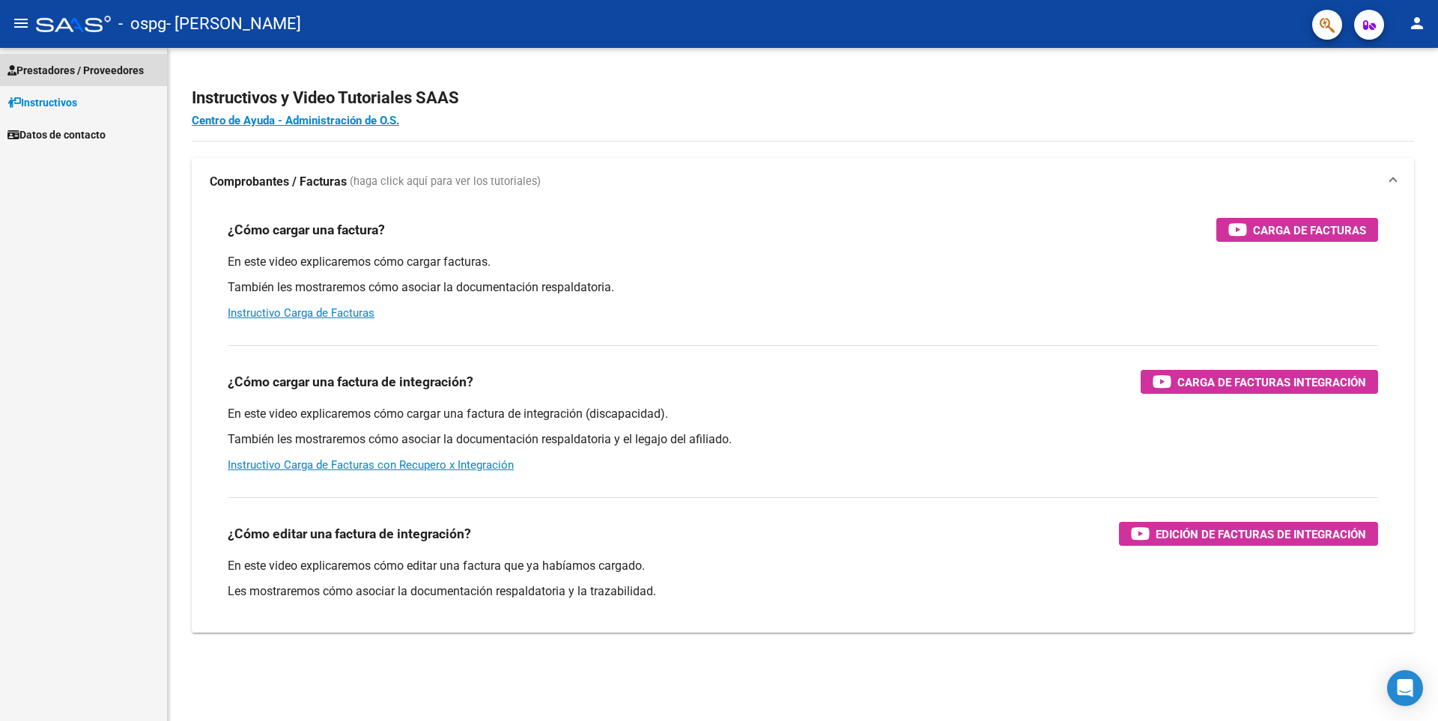
click at [138, 74] on span "Prestadores / Proveedores" at bounding box center [75, 70] width 136 height 16
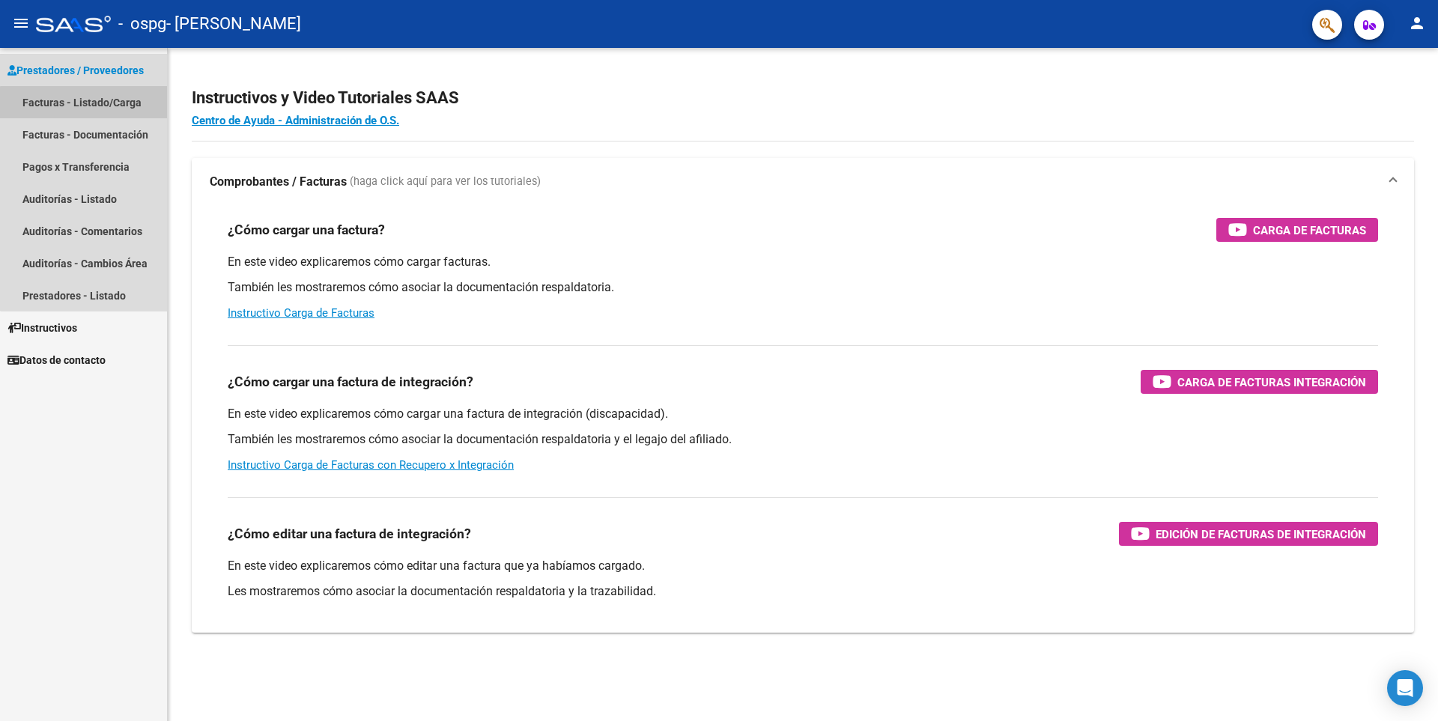
click at [94, 104] on link "Facturas - Listado/Carga" at bounding box center [83, 102] width 167 height 32
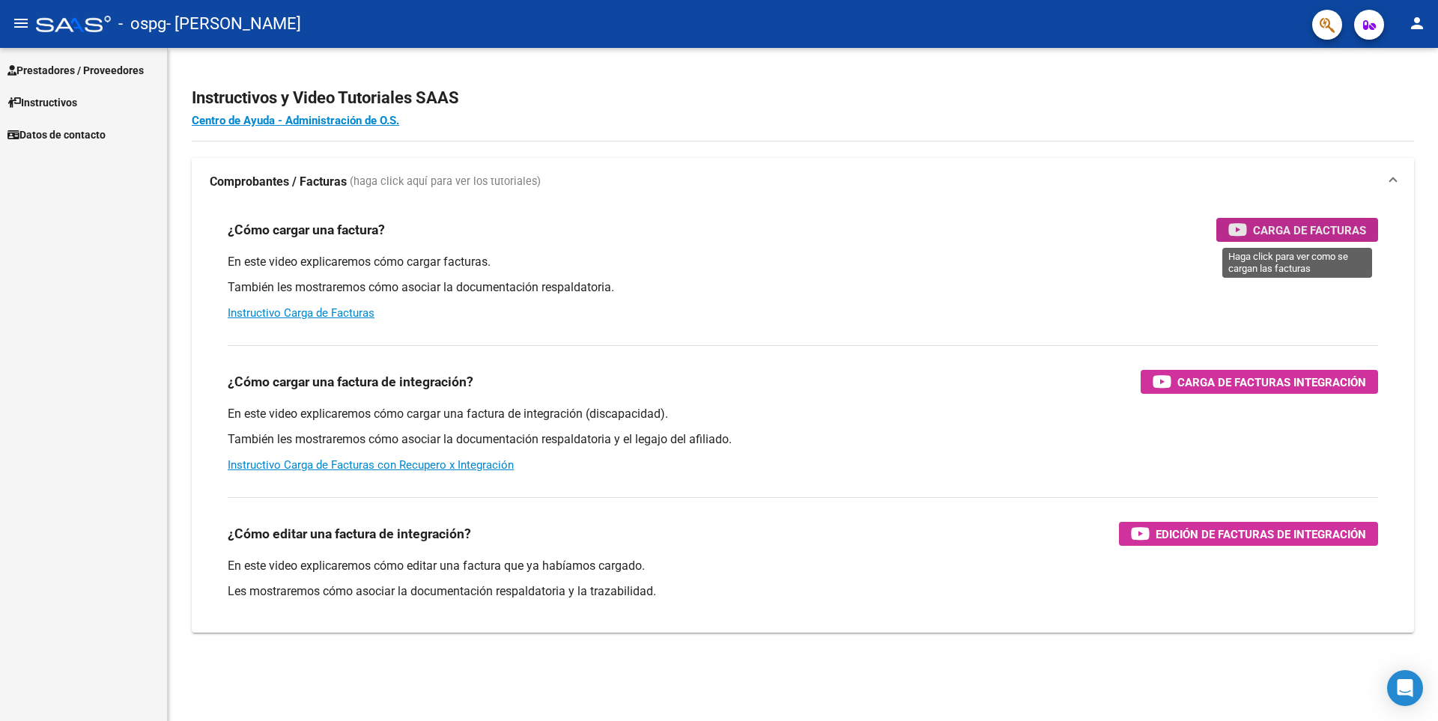
click at [1247, 229] on div "Carga de Facturas" at bounding box center [1298, 230] width 138 height 24
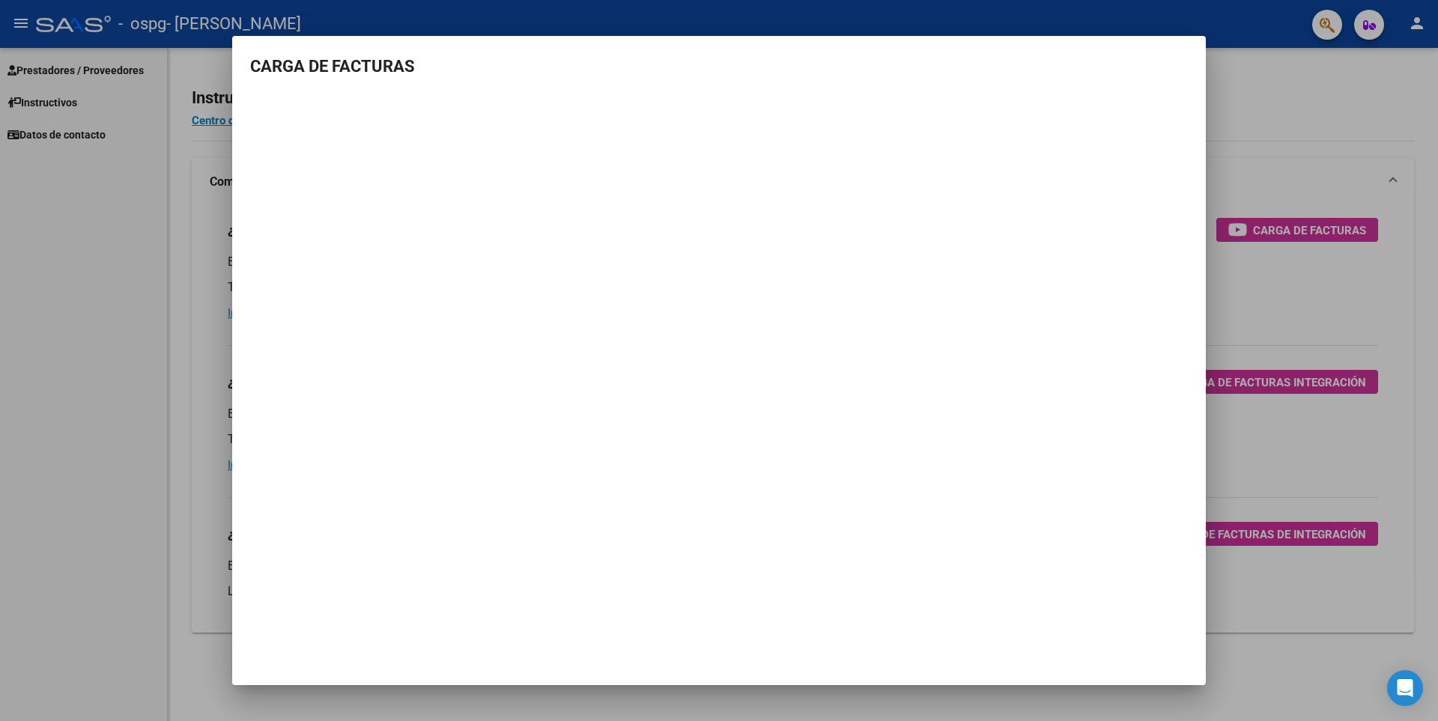
click at [544, 57] on h3 "CARGA DE FACTURAS" at bounding box center [719, 66] width 938 height 25
click at [1274, 92] on div at bounding box center [719, 360] width 1438 height 721
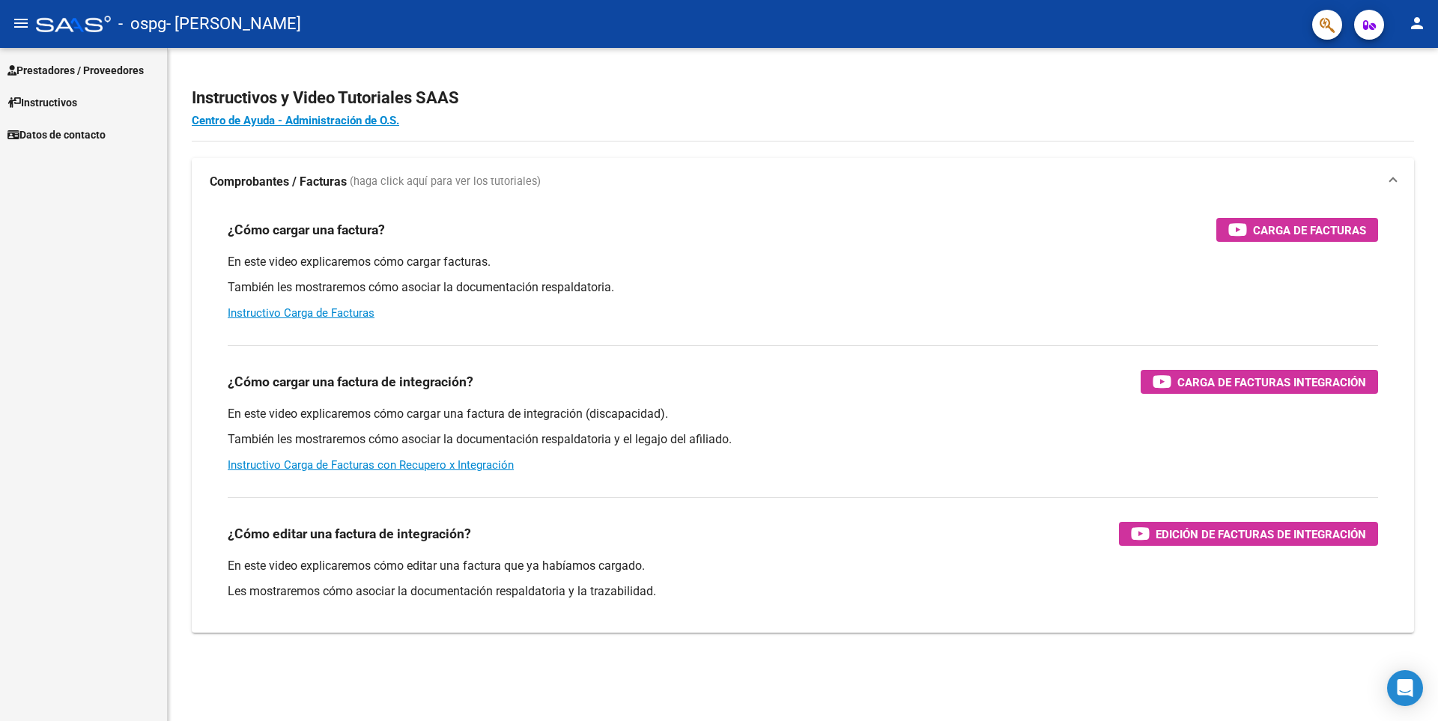
click at [66, 72] on span "Prestadores / Proveedores" at bounding box center [75, 70] width 136 height 16
click at [76, 68] on span "Prestadores / Proveedores" at bounding box center [75, 70] width 136 height 16
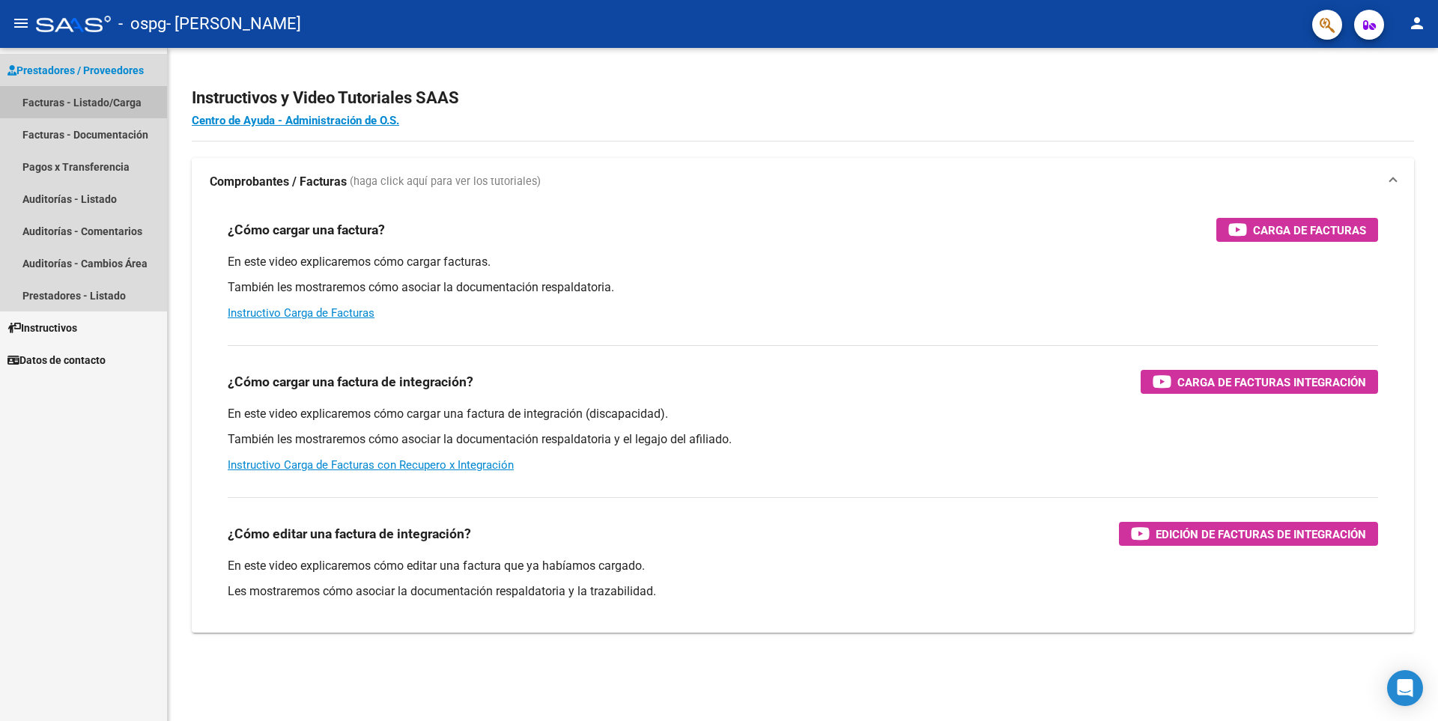
click at [130, 105] on link "Facturas - Listado/Carga" at bounding box center [83, 102] width 167 height 32
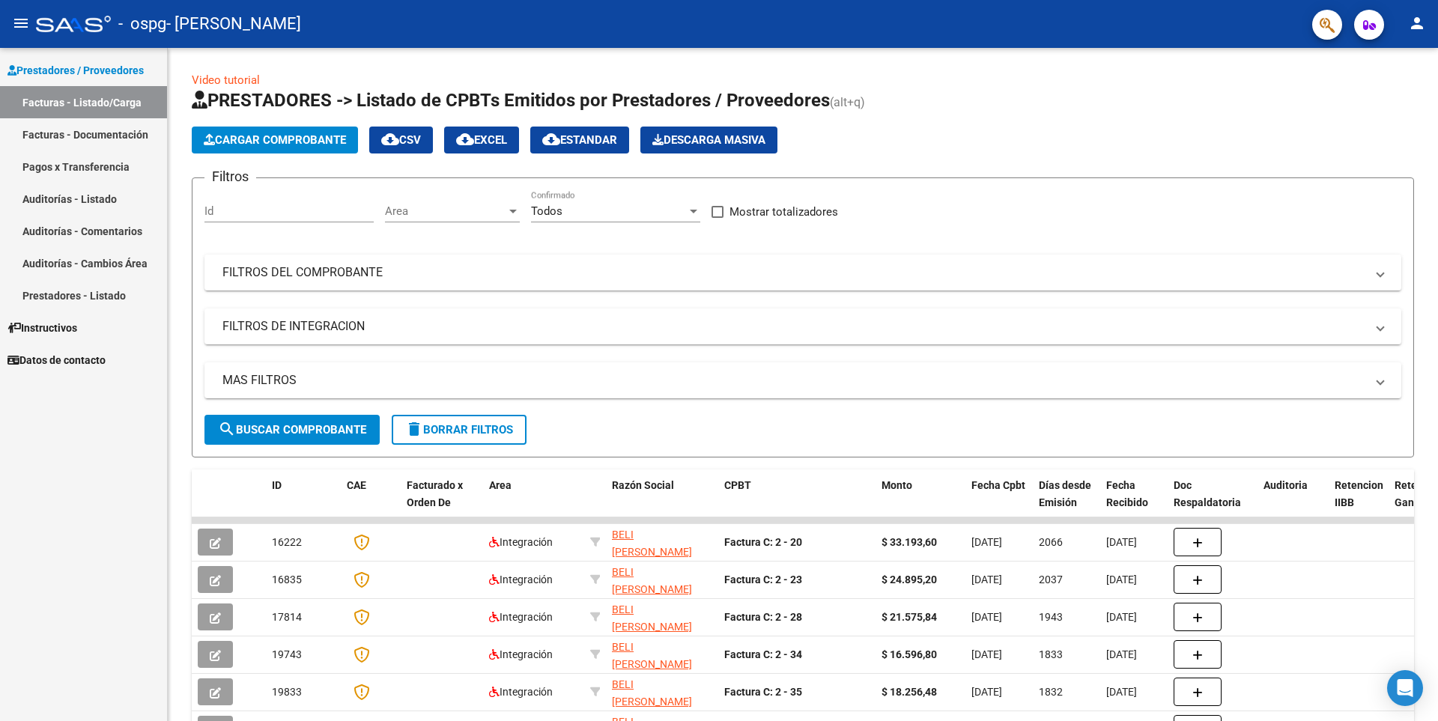
click at [272, 140] on span "Cargar Comprobante" at bounding box center [275, 139] width 142 height 13
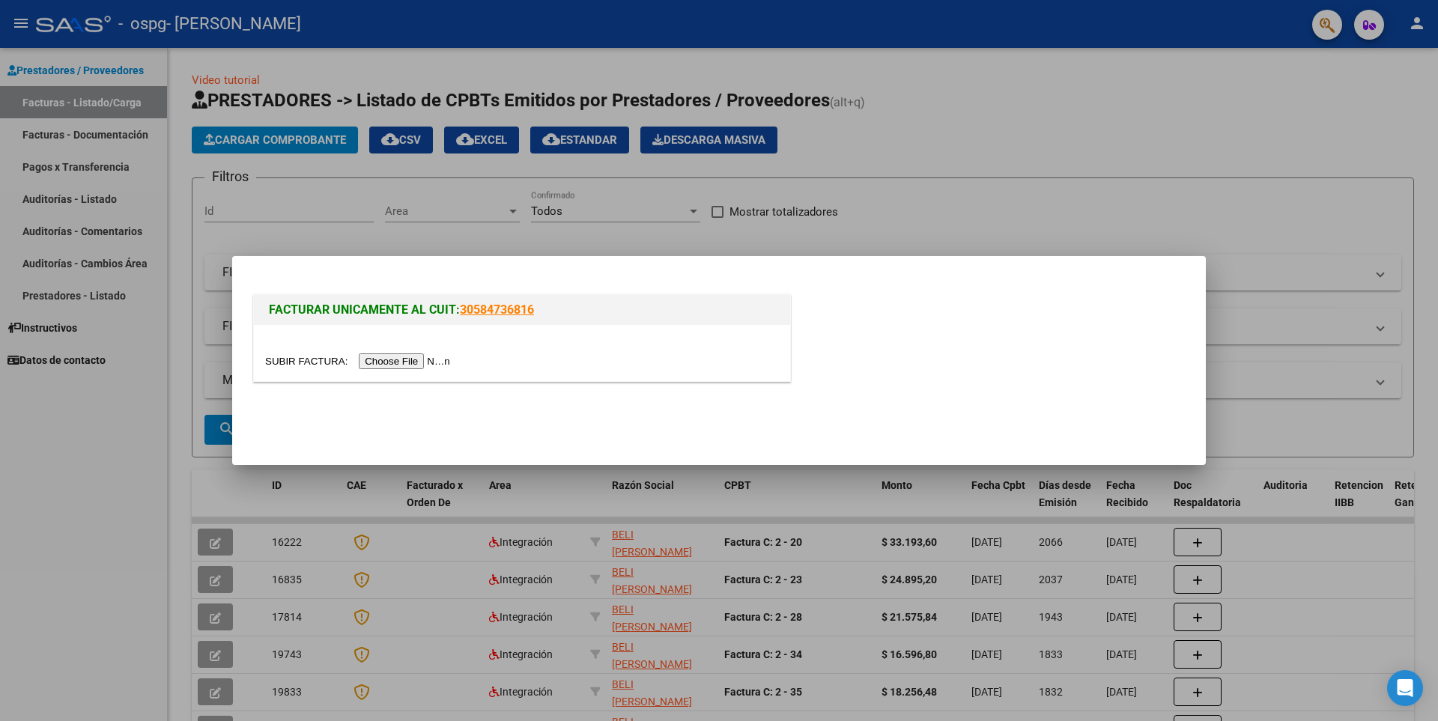
click at [425, 366] on input "file" at bounding box center [360, 362] width 190 height 16
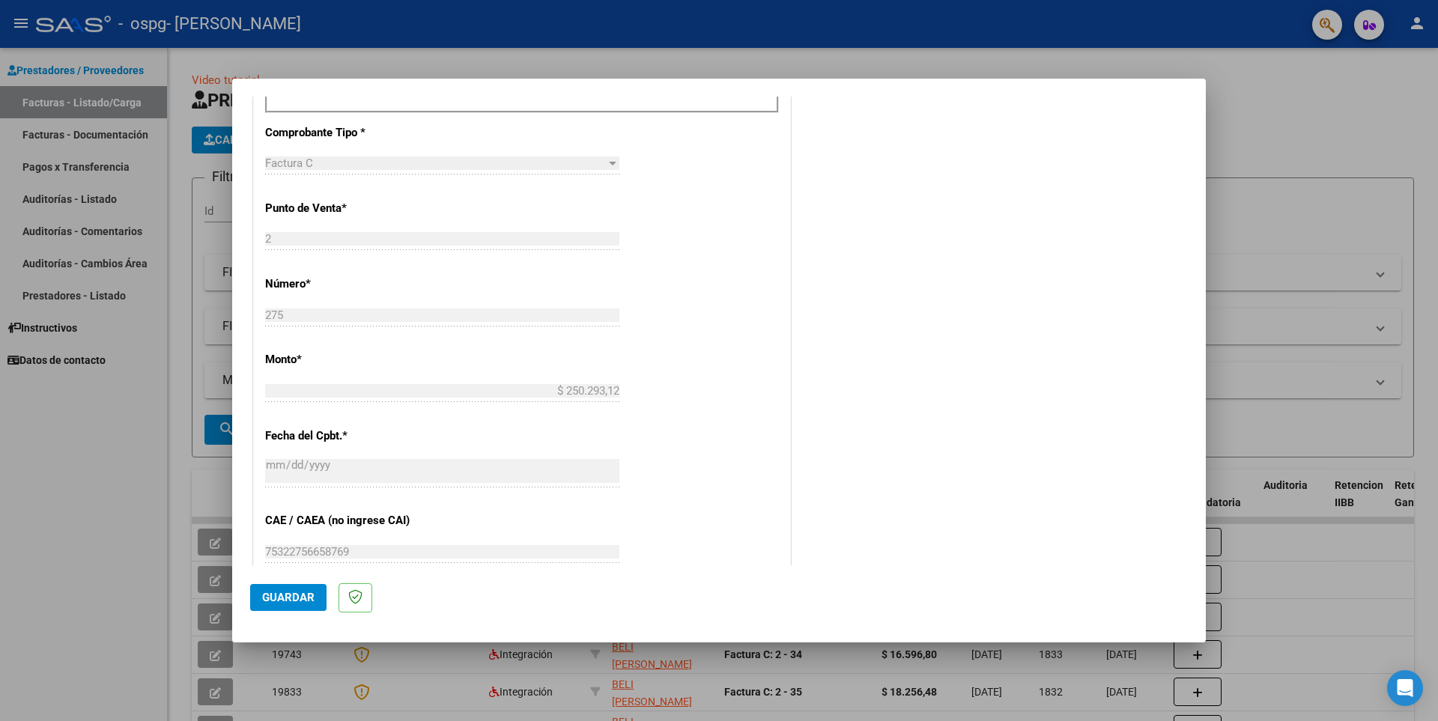
scroll to position [599, 0]
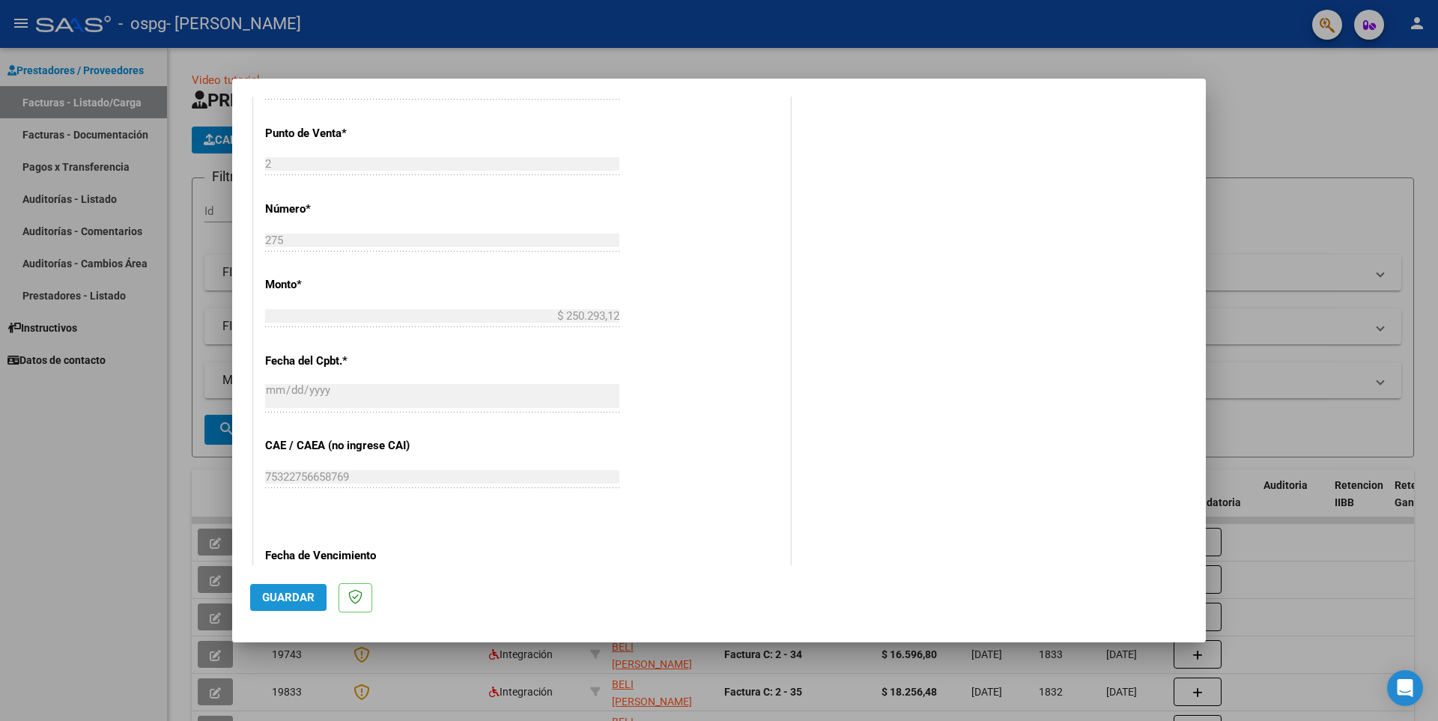
click at [311, 601] on span "Guardar" at bounding box center [288, 597] width 52 height 13
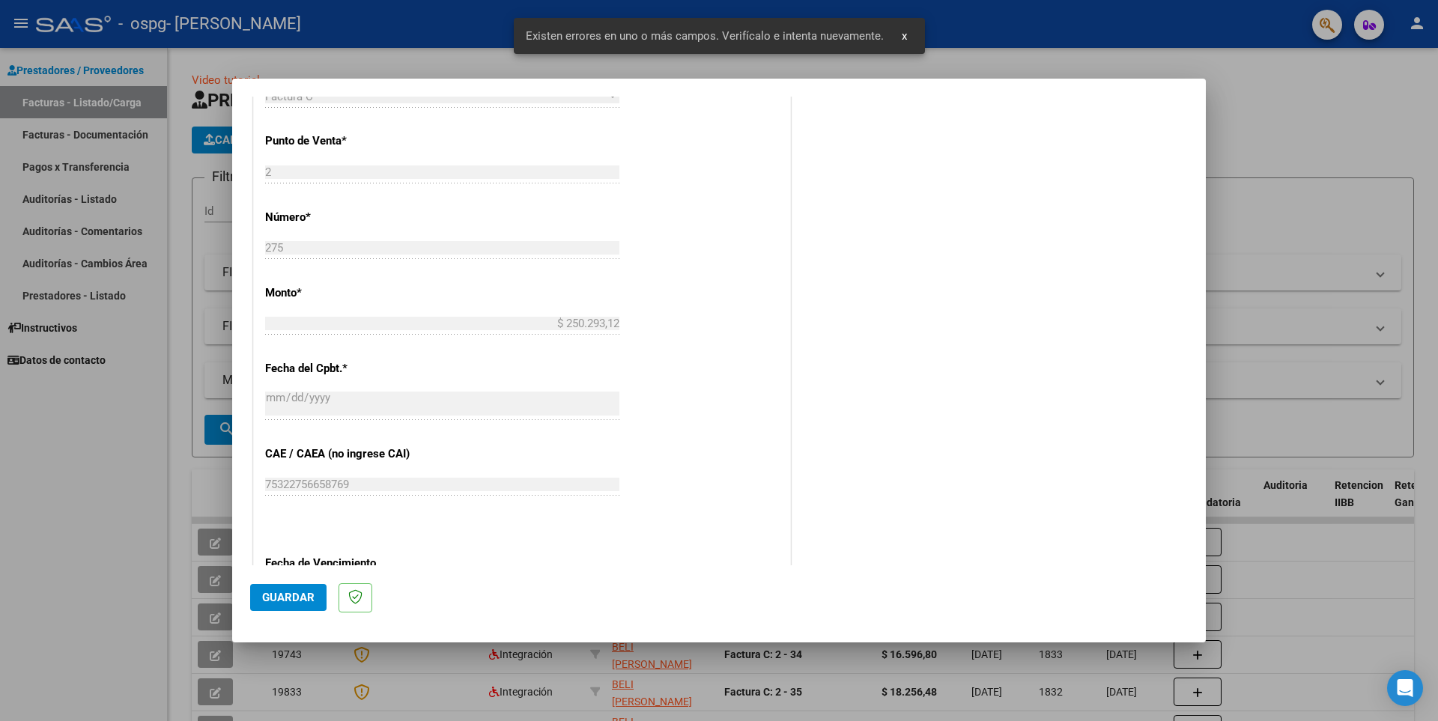
scroll to position [259, 0]
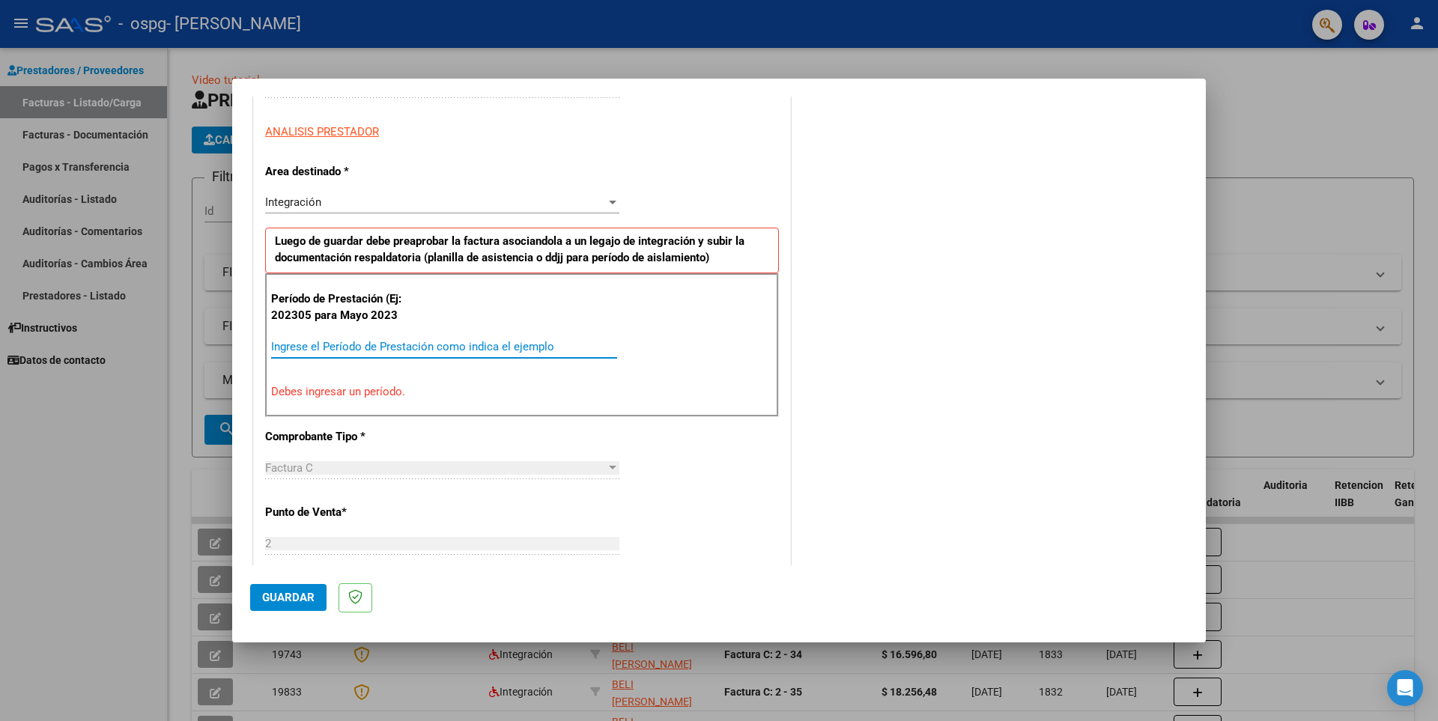
click at [409, 342] on input "Ingrese el Período de Prestación como indica el ejemplo" at bounding box center [444, 346] width 346 height 13
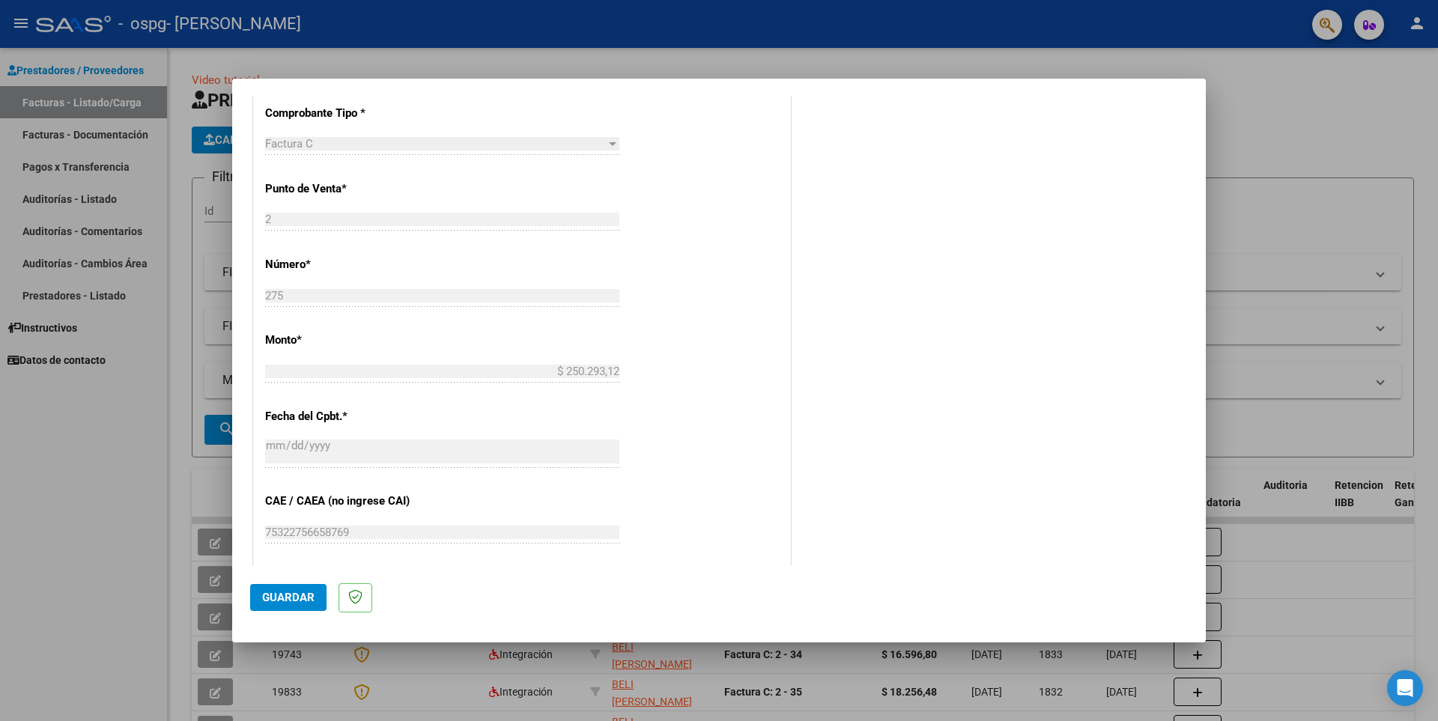
scroll to position [559, 0]
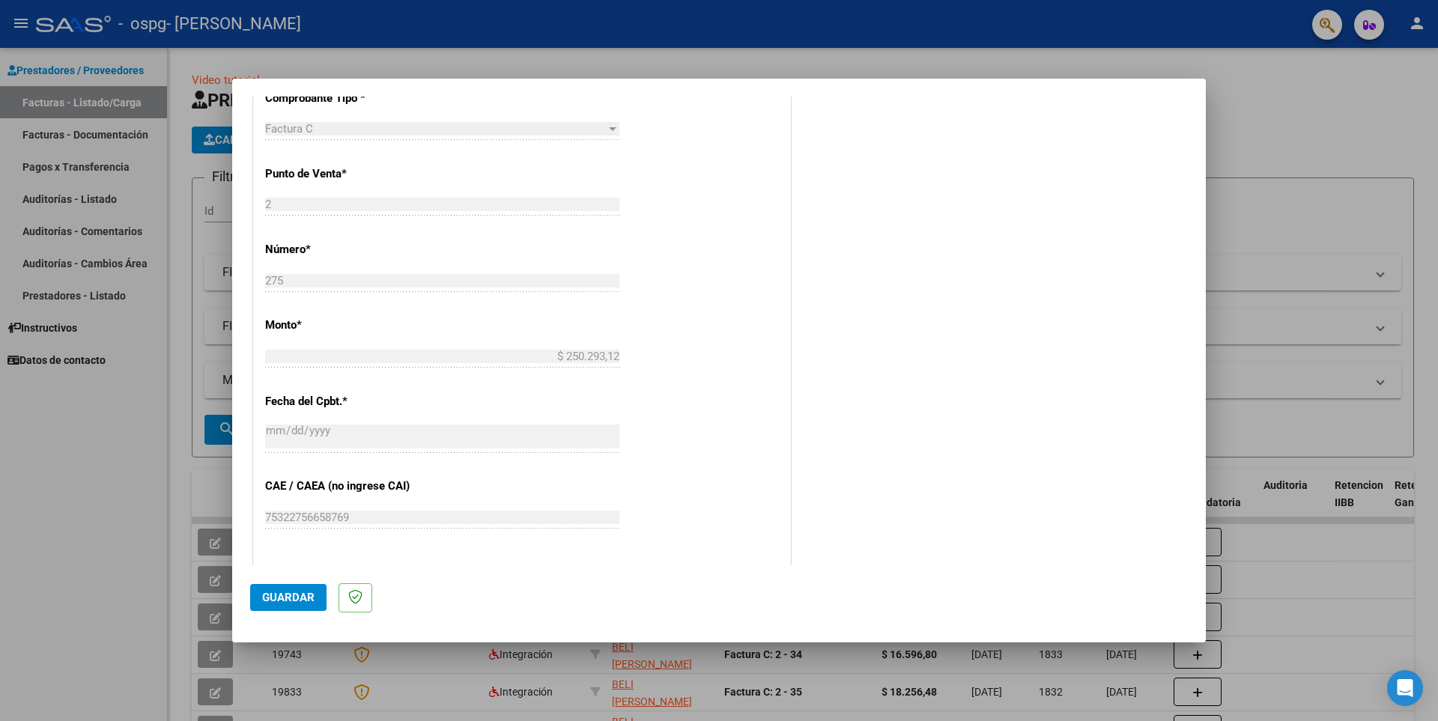
type input "202507"
click at [285, 596] on span "Guardar" at bounding box center [288, 597] width 52 height 13
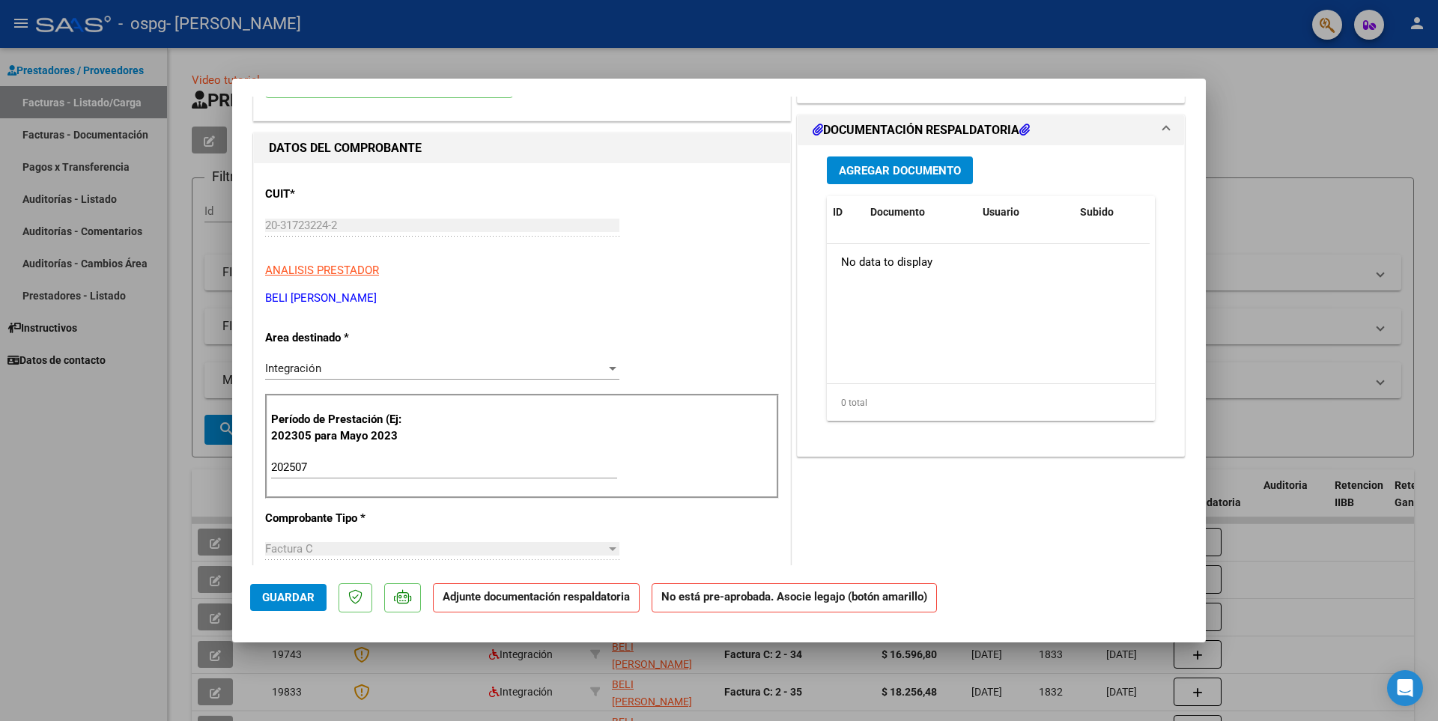
scroll to position [0, 0]
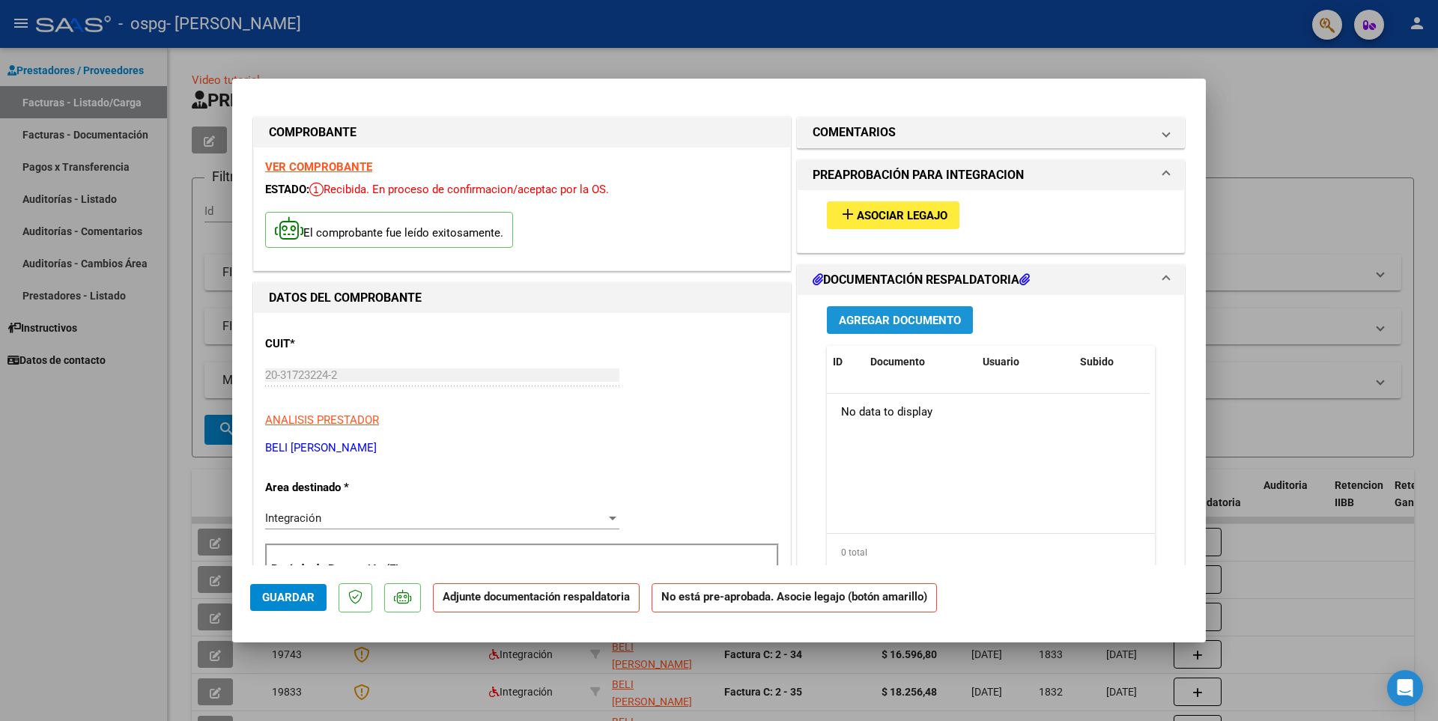
click at [892, 322] on span "Agregar Documento" at bounding box center [900, 320] width 122 height 13
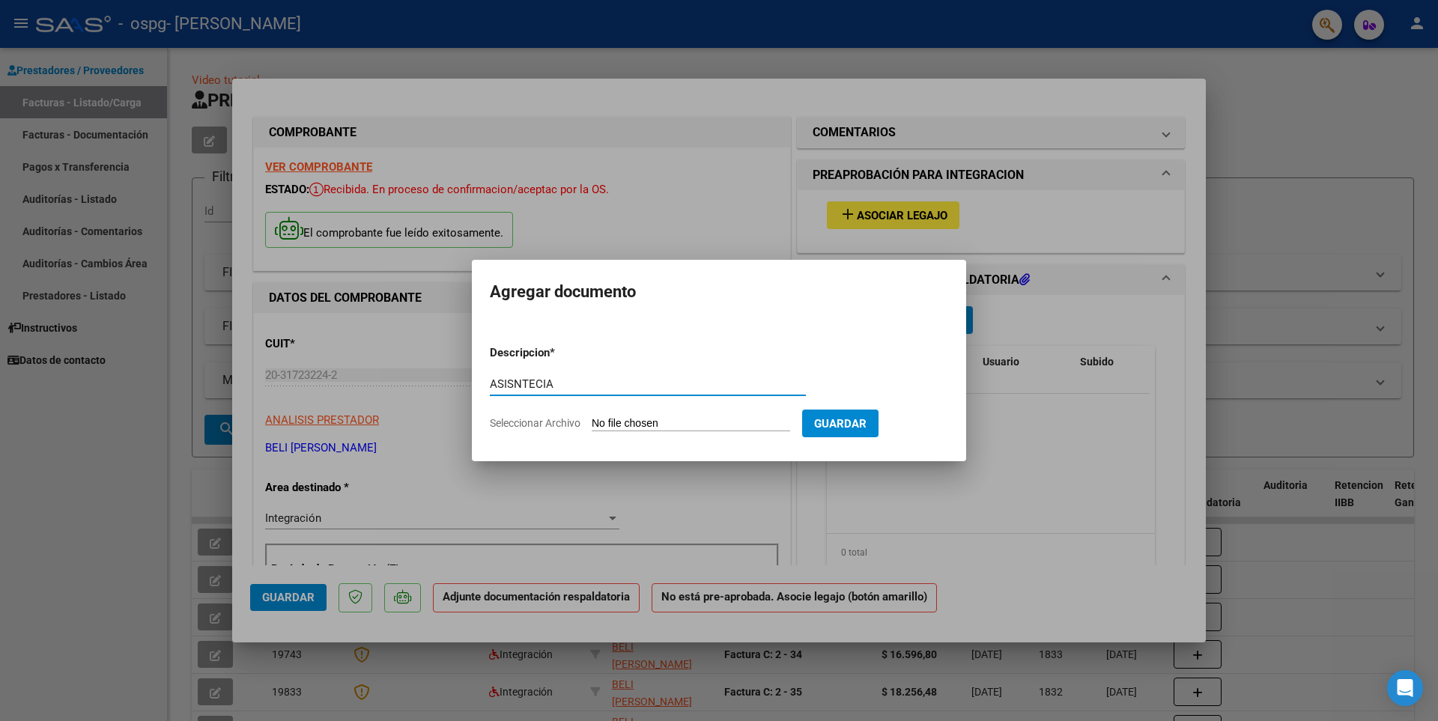
type input "ASISNTECIA"
click at [738, 426] on input "Seleccionar Archivo" at bounding box center [691, 424] width 199 height 14
type input "C:\fakepath\ASISTENCIA [PERSON_NAME].jpeg"
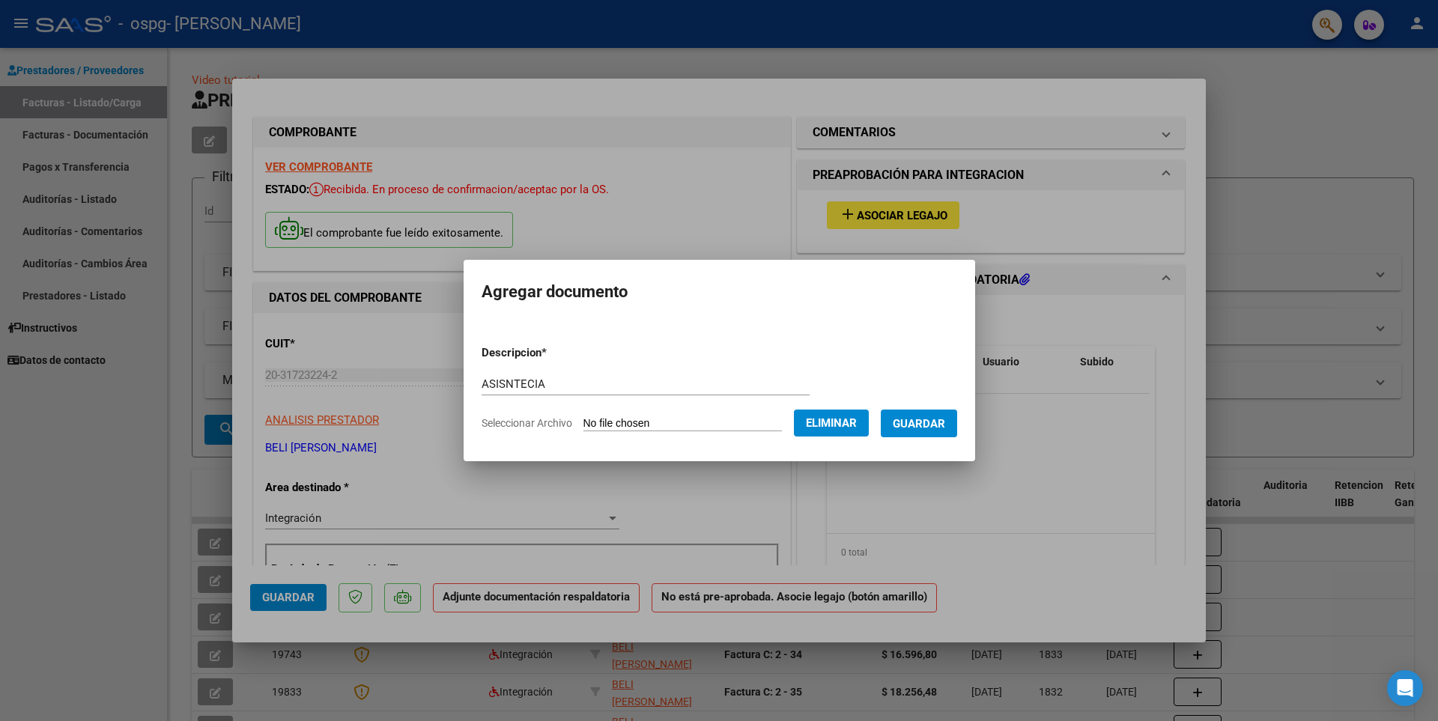
click at [942, 420] on span "Guardar" at bounding box center [919, 423] width 52 height 13
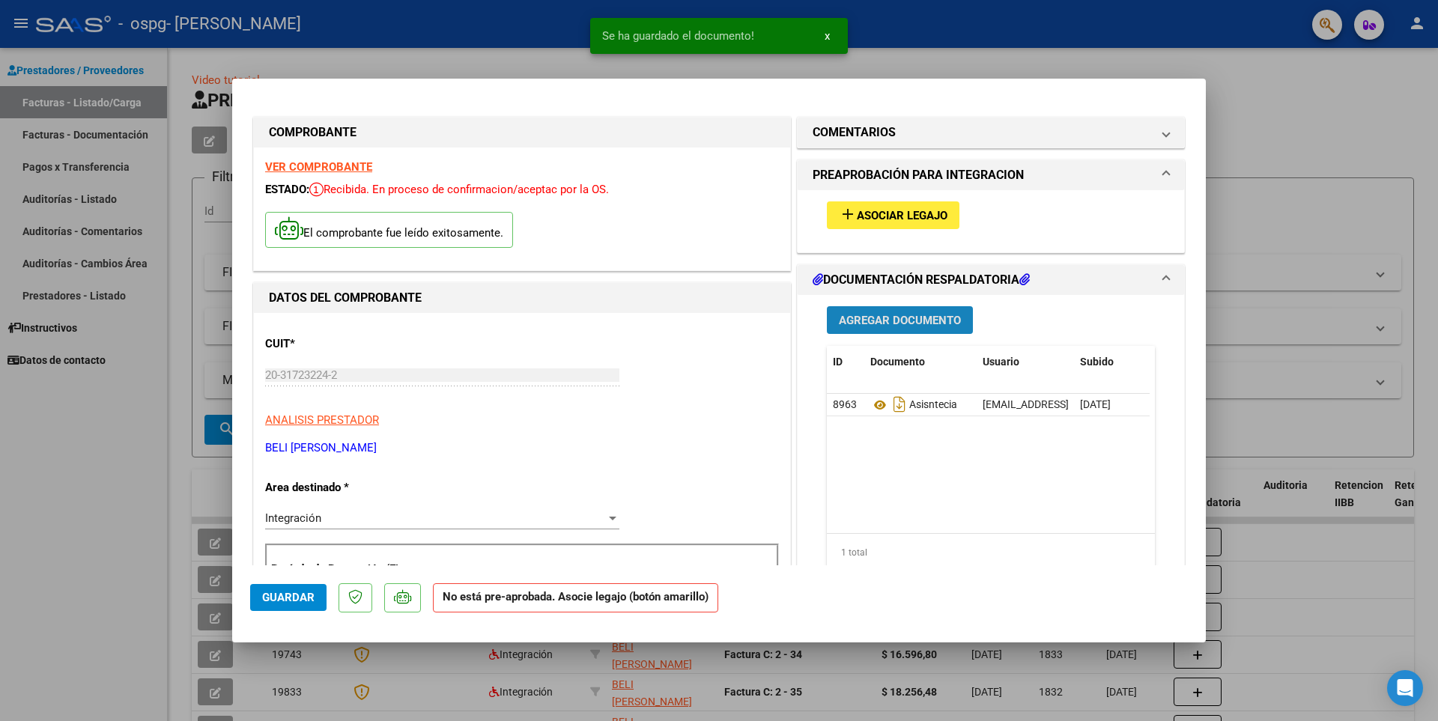
click at [855, 319] on span "Agregar Documento" at bounding box center [900, 320] width 122 height 13
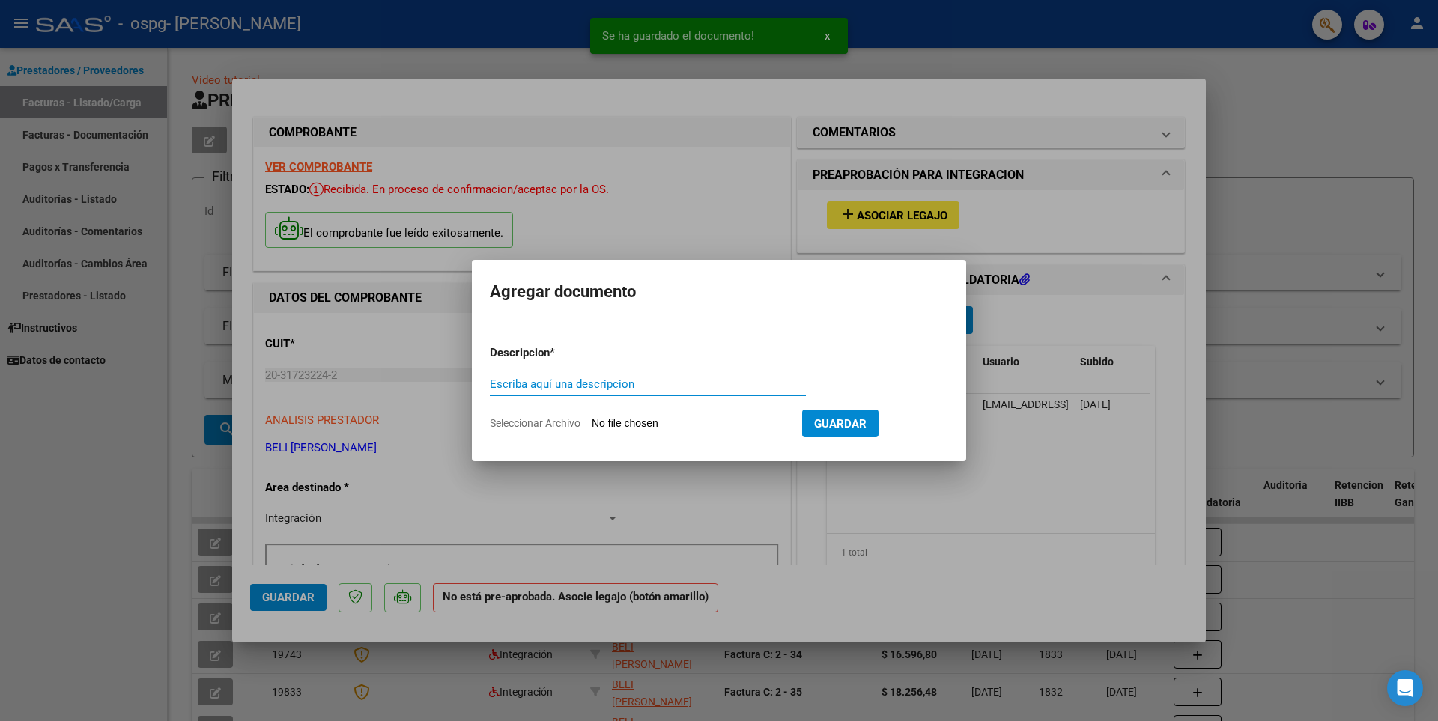
click at [621, 383] on input "Escriba aquí una descripcion" at bounding box center [648, 384] width 316 height 13
type input "FACTURA"
click at [622, 422] on input "Seleccionar Archivo" at bounding box center [691, 424] width 199 height 14
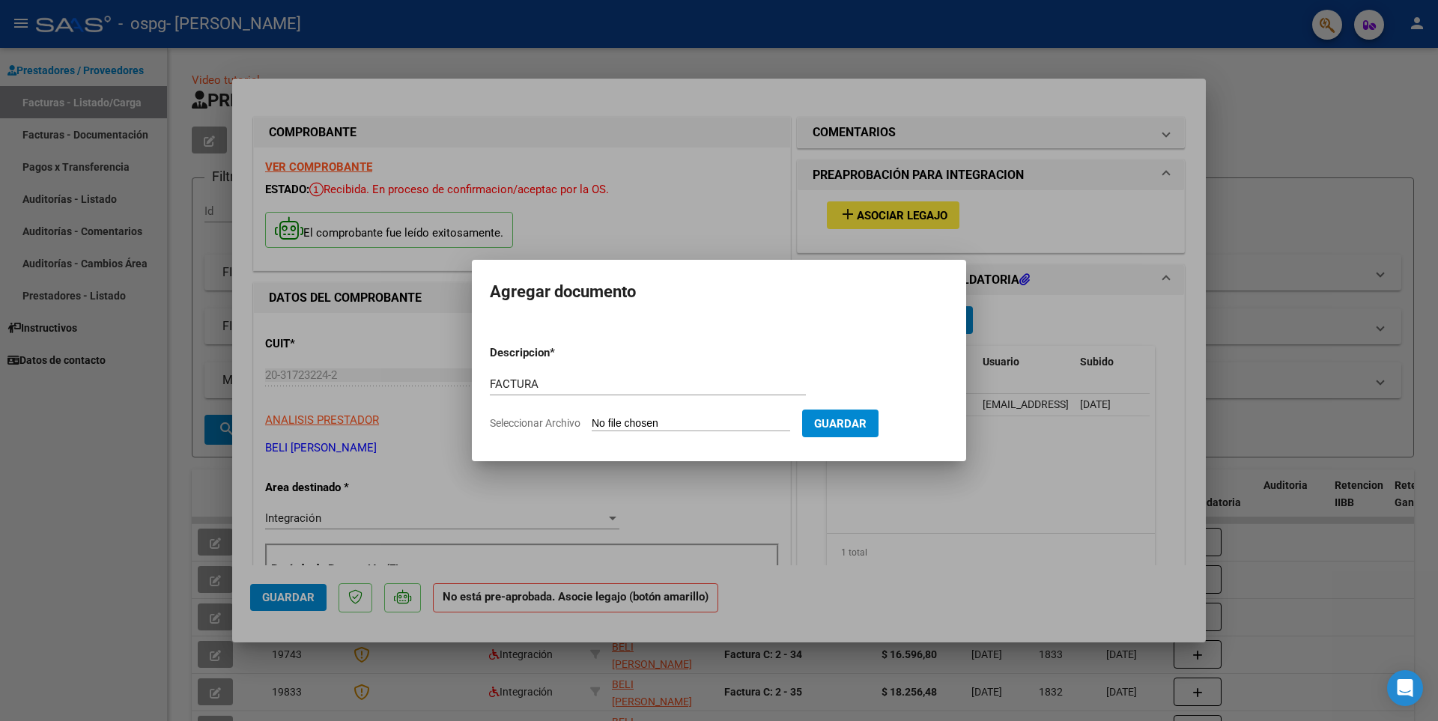
type input "C:\fakepath\FACTURA [PERSON_NAME].pdf"
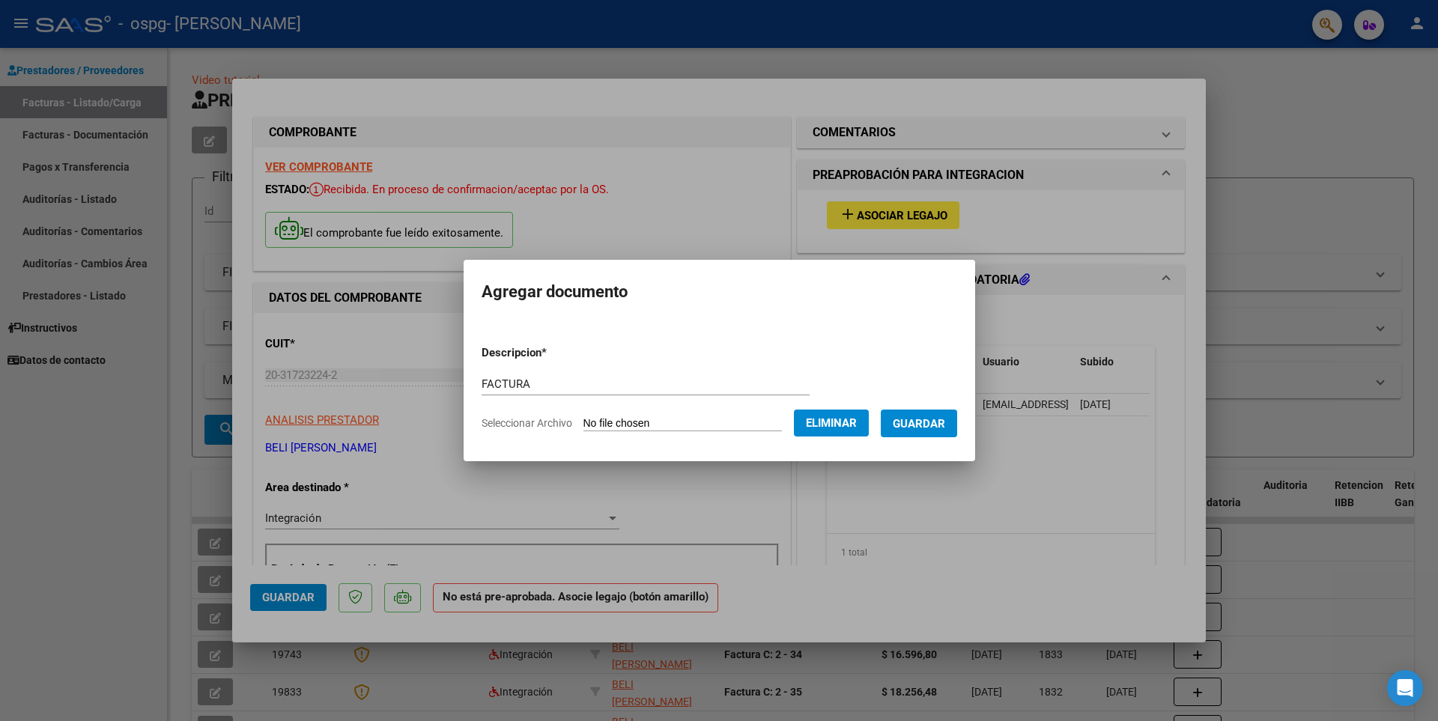
click at [945, 426] on span "Guardar" at bounding box center [919, 423] width 52 height 13
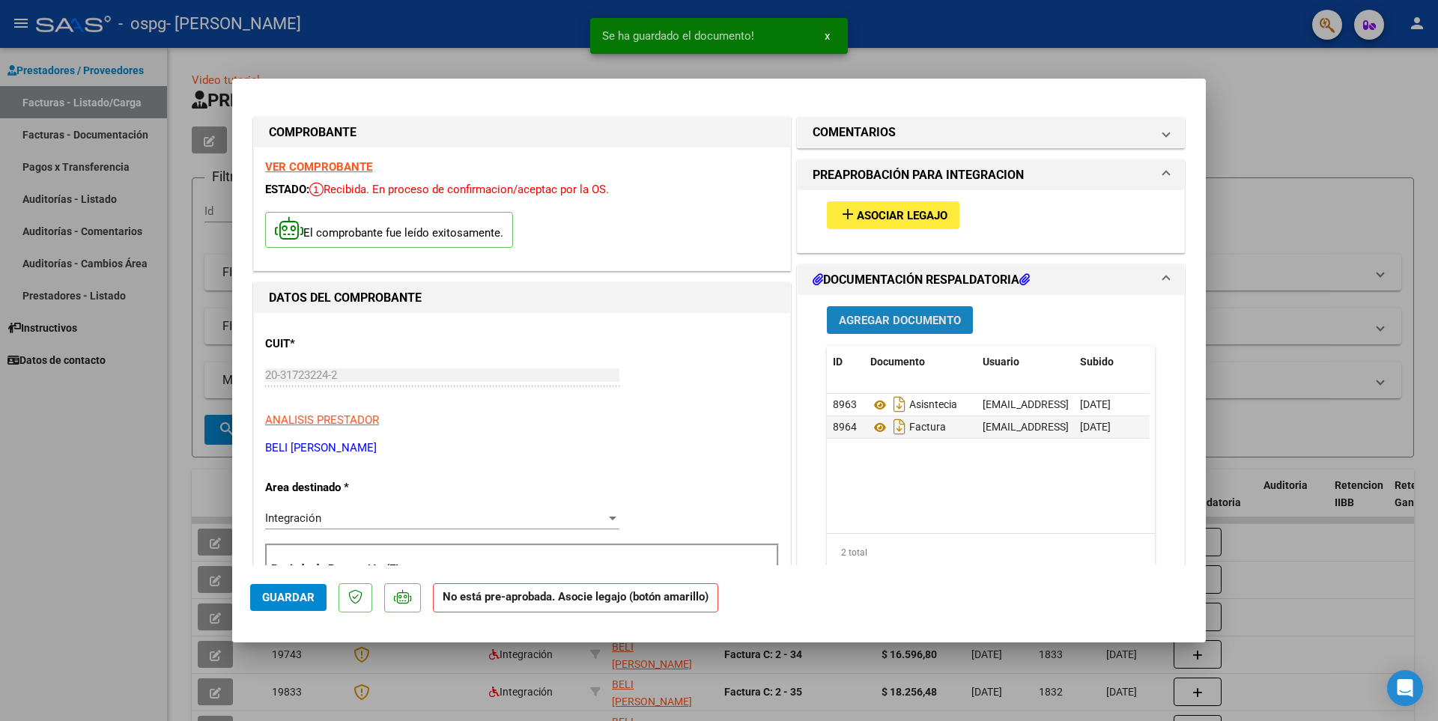
click at [859, 324] on span "Agregar Documento" at bounding box center [900, 320] width 122 height 13
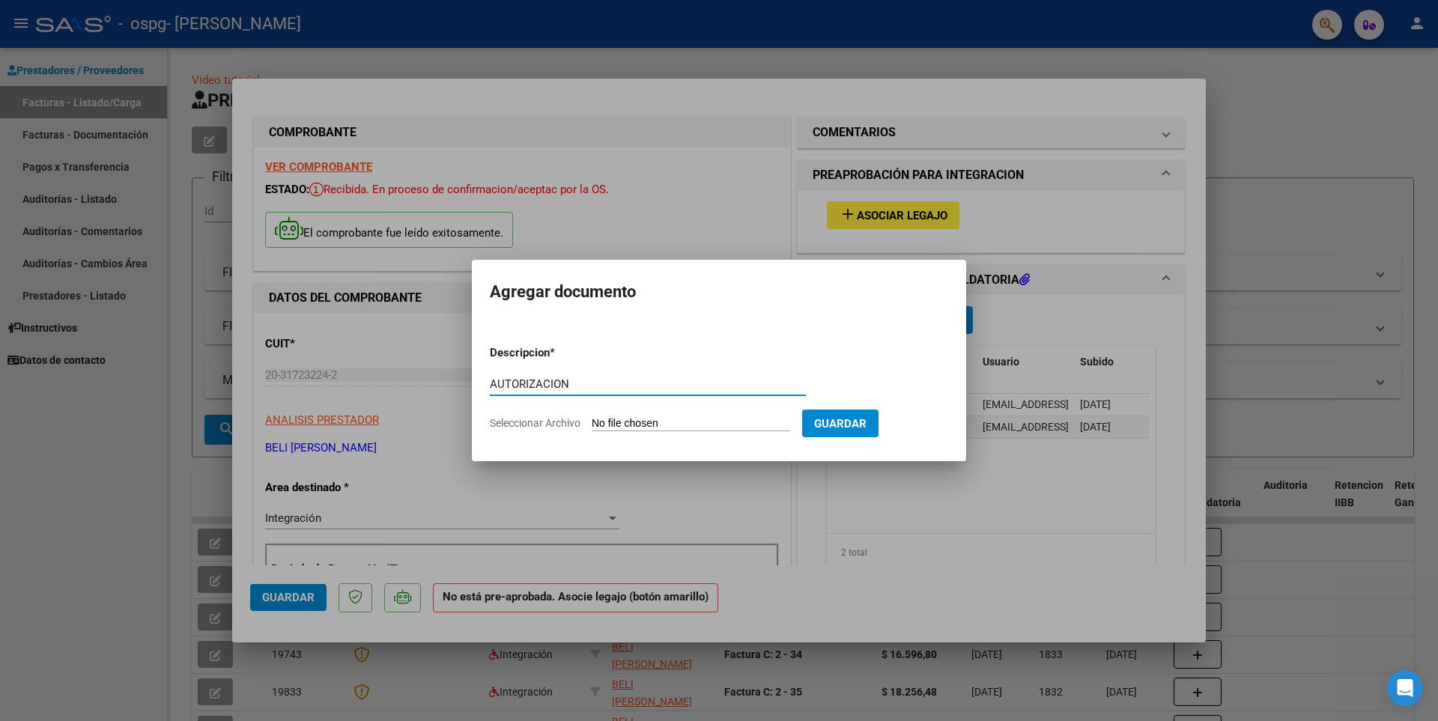
type input "AUTORIZACION"
click at [642, 425] on input "Seleccionar Archivo" at bounding box center [691, 424] width 199 height 14
type input "C:\fakepath\AUTORIZACION [PERSON_NAME] 2025.doc"
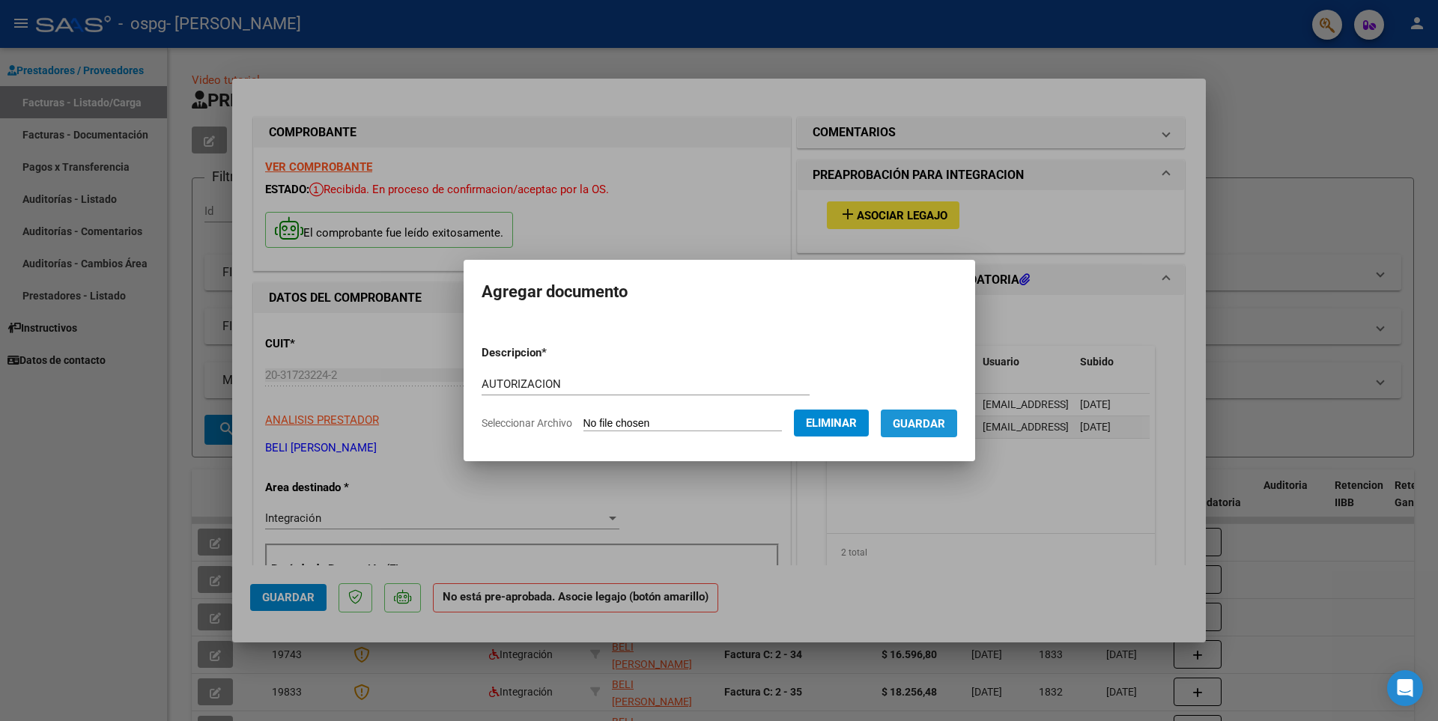
click at [930, 421] on span "Guardar" at bounding box center [919, 423] width 52 height 13
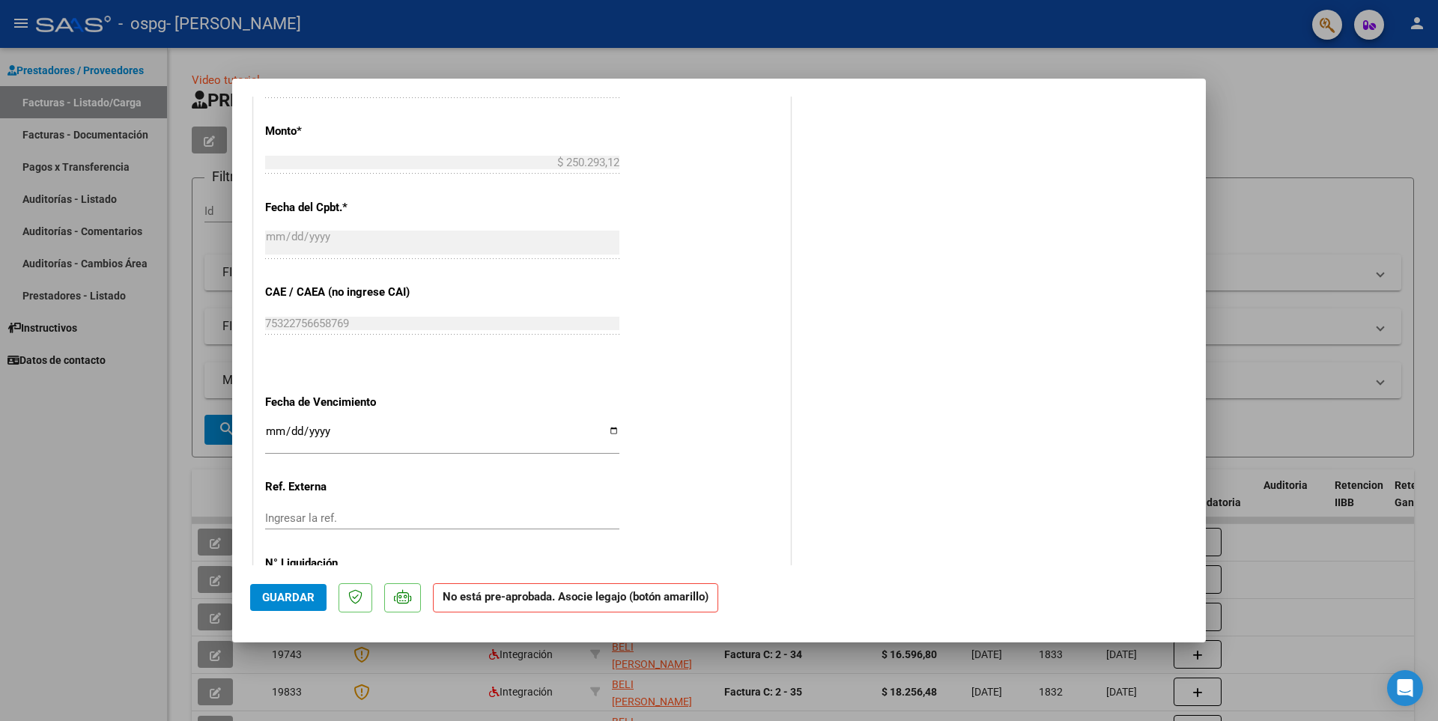
scroll to position [758, 0]
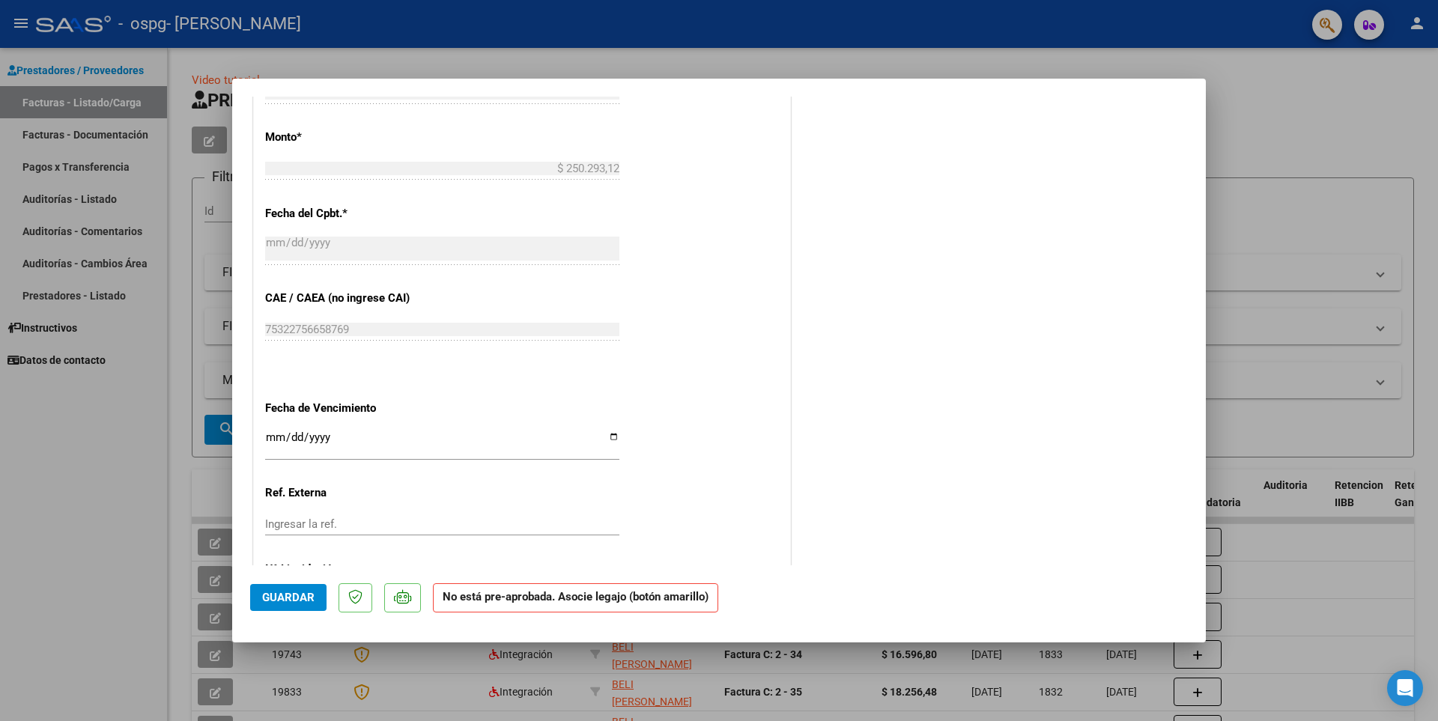
click at [275, 601] on span "Guardar" at bounding box center [288, 597] width 52 height 13
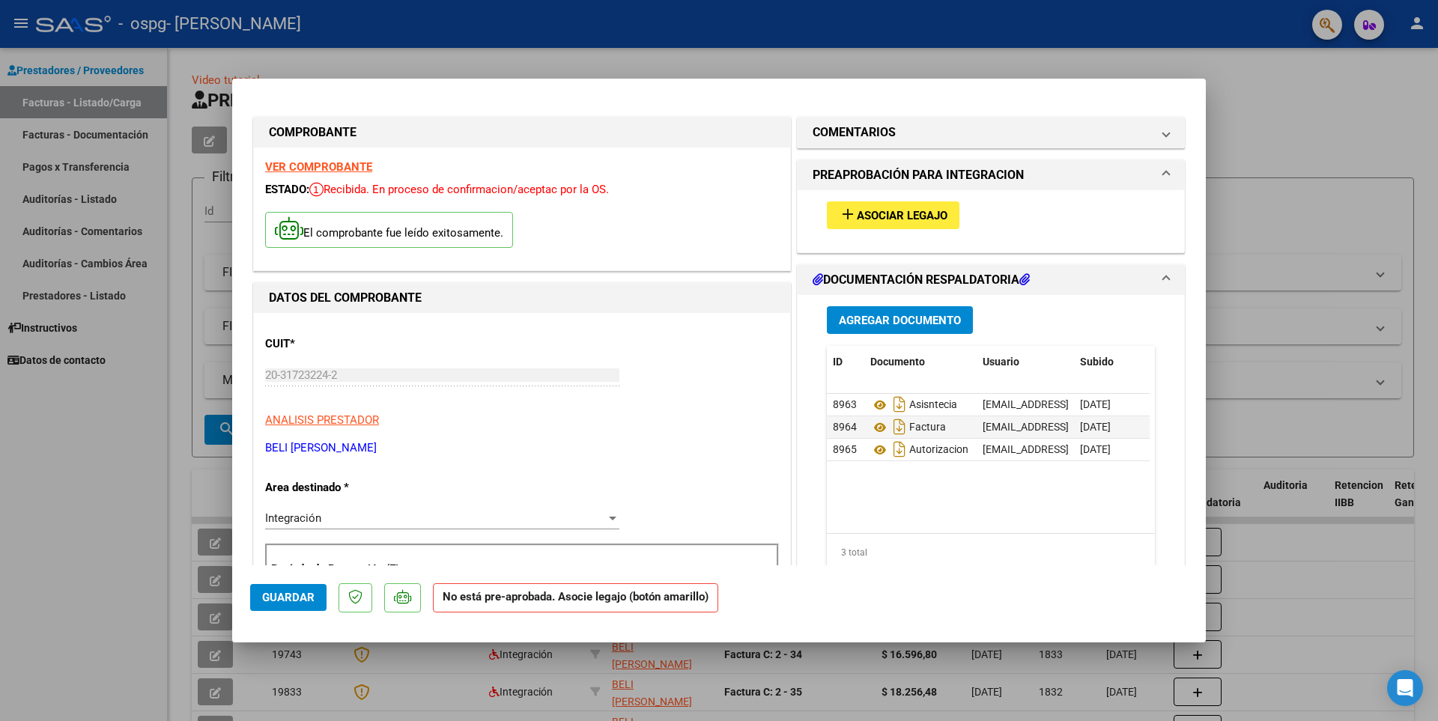
scroll to position [75, 0]
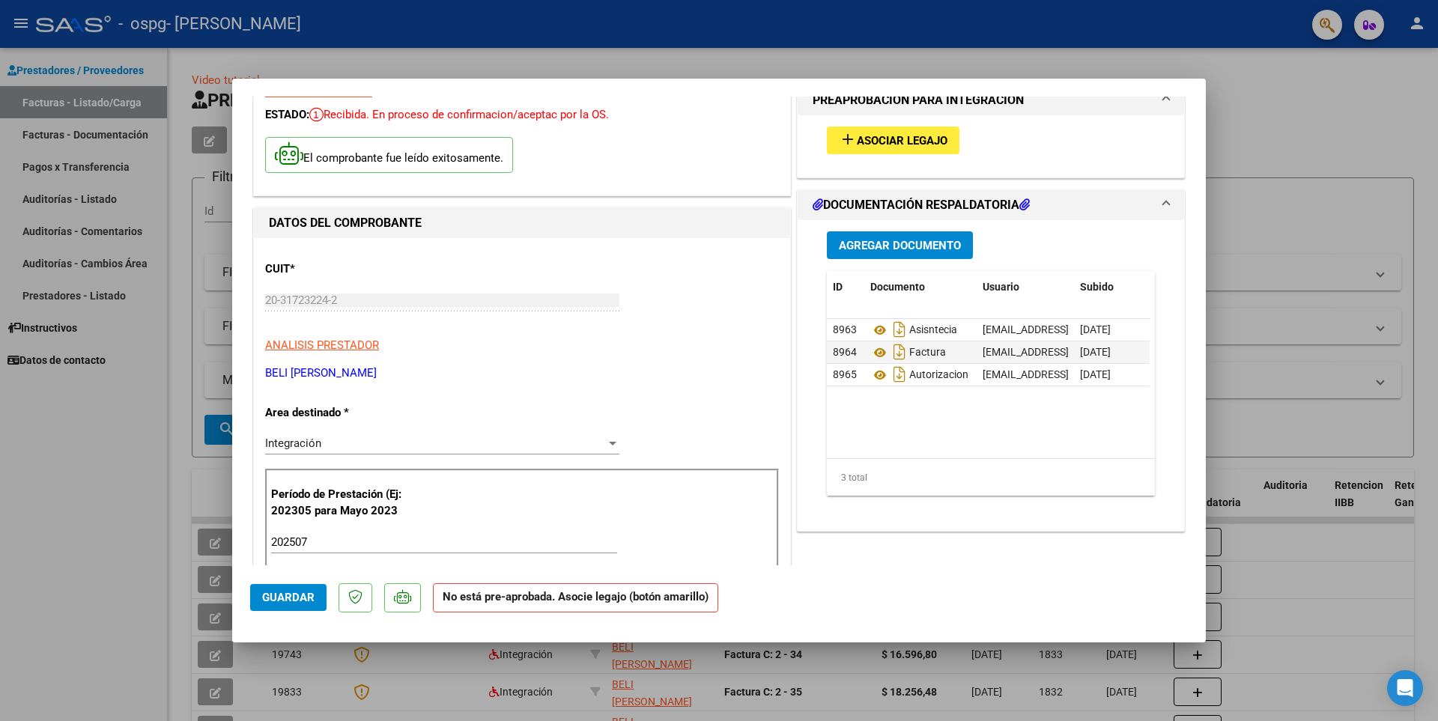
click at [608, 446] on div at bounding box center [612, 443] width 13 height 12
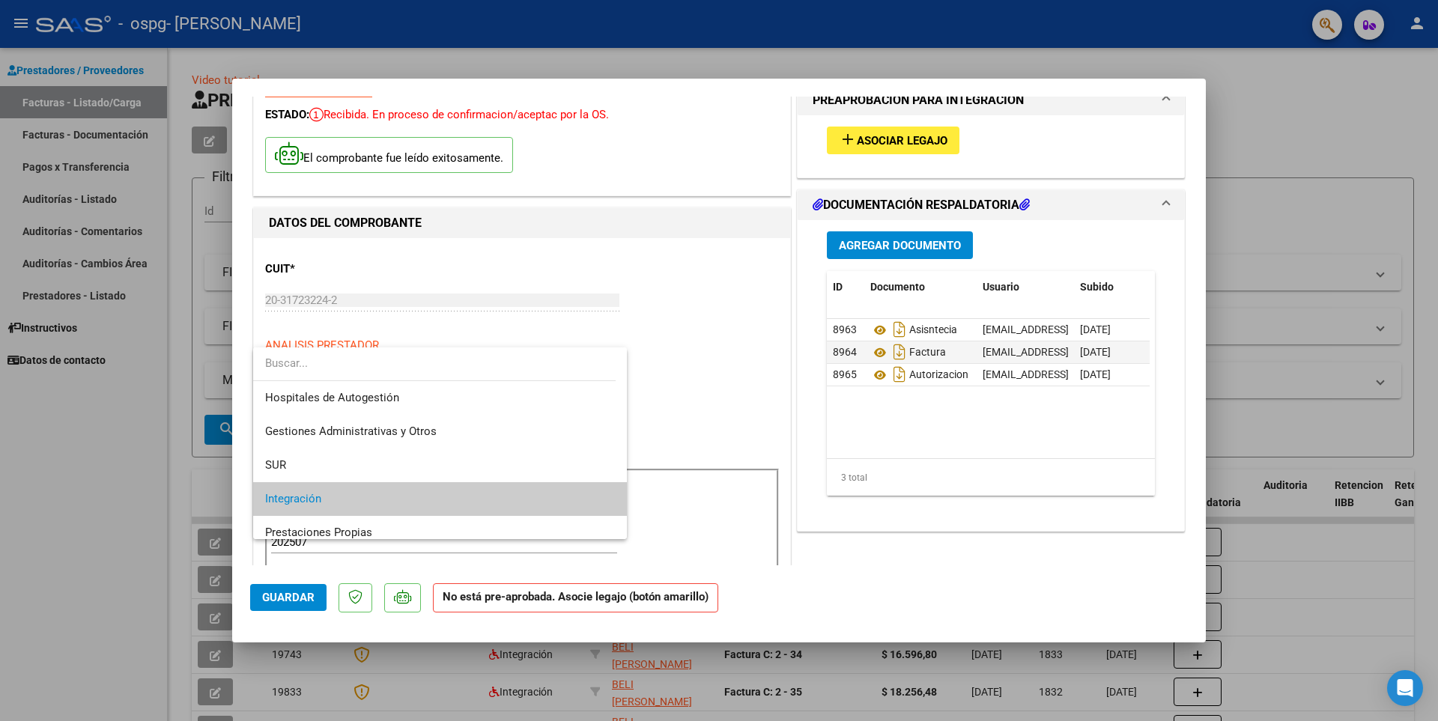
scroll to position [56, 0]
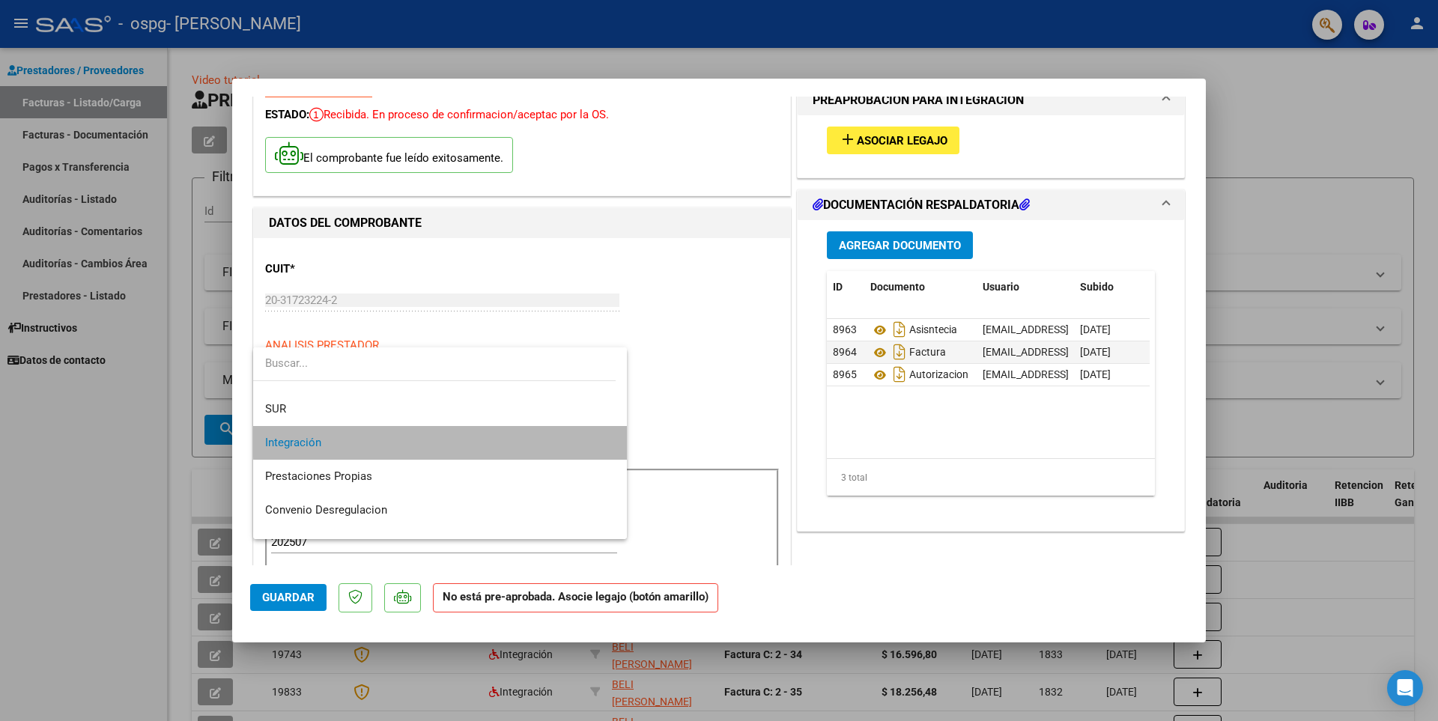
click at [516, 437] on span "Integración" at bounding box center [440, 443] width 350 height 34
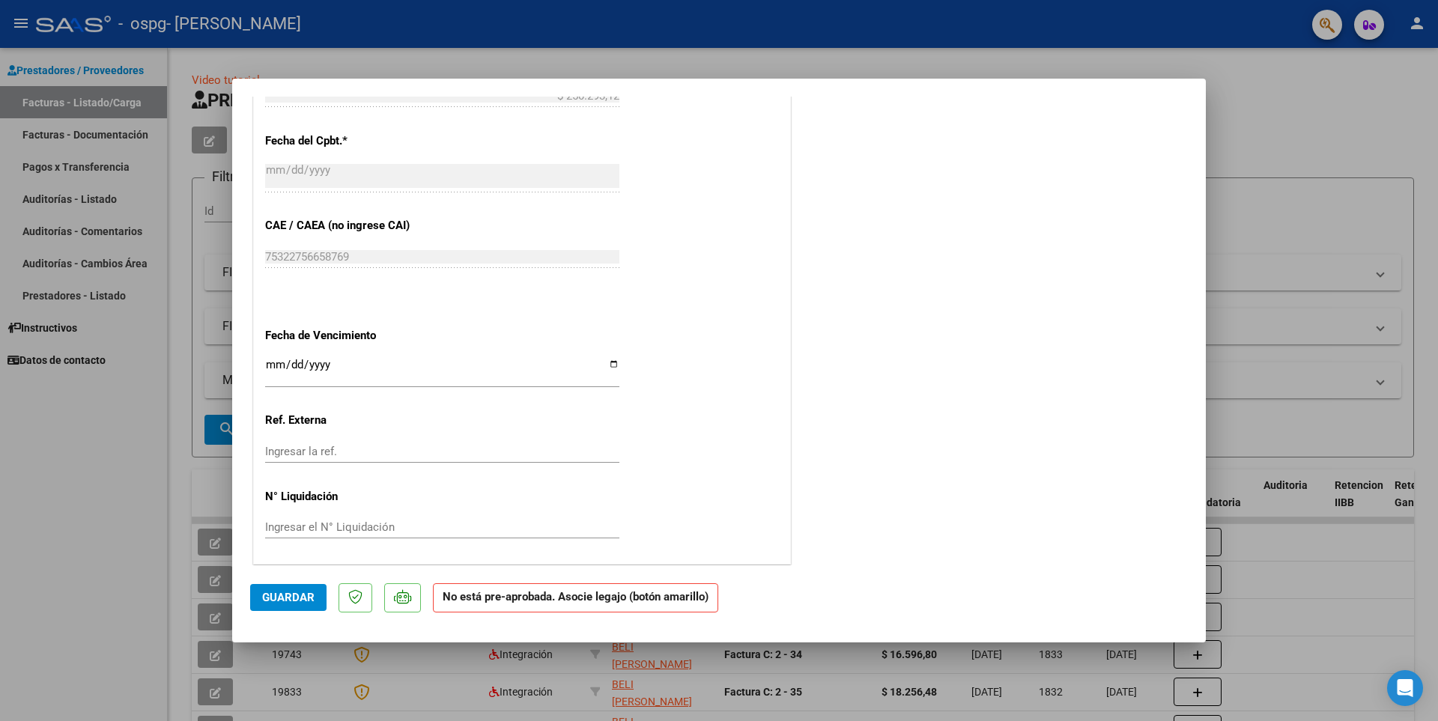
scroll to position [833, 0]
click at [293, 606] on button "Guardar" at bounding box center [288, 597] width 76 height 27
click at [575, 368] on input "Ingresar la fecha" at bounding box center [442, 369] width 354 height 24
click at [609, 360] on input "Ingresar la fecha" at bounding box center [442, 369] width 354 height 24
type input "[DATE]"
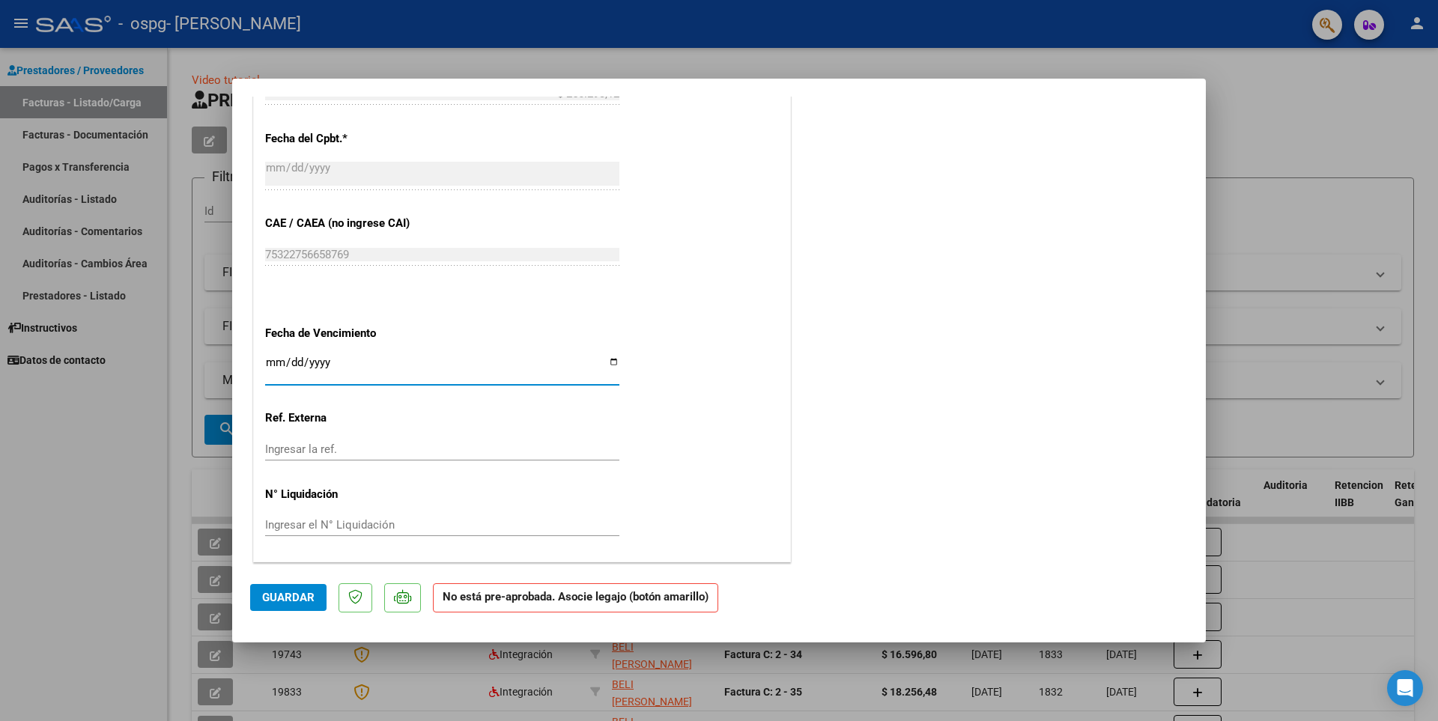
click at [309, 598] on span "Guardar" at bounding box center [288, 597] width 52 height 13
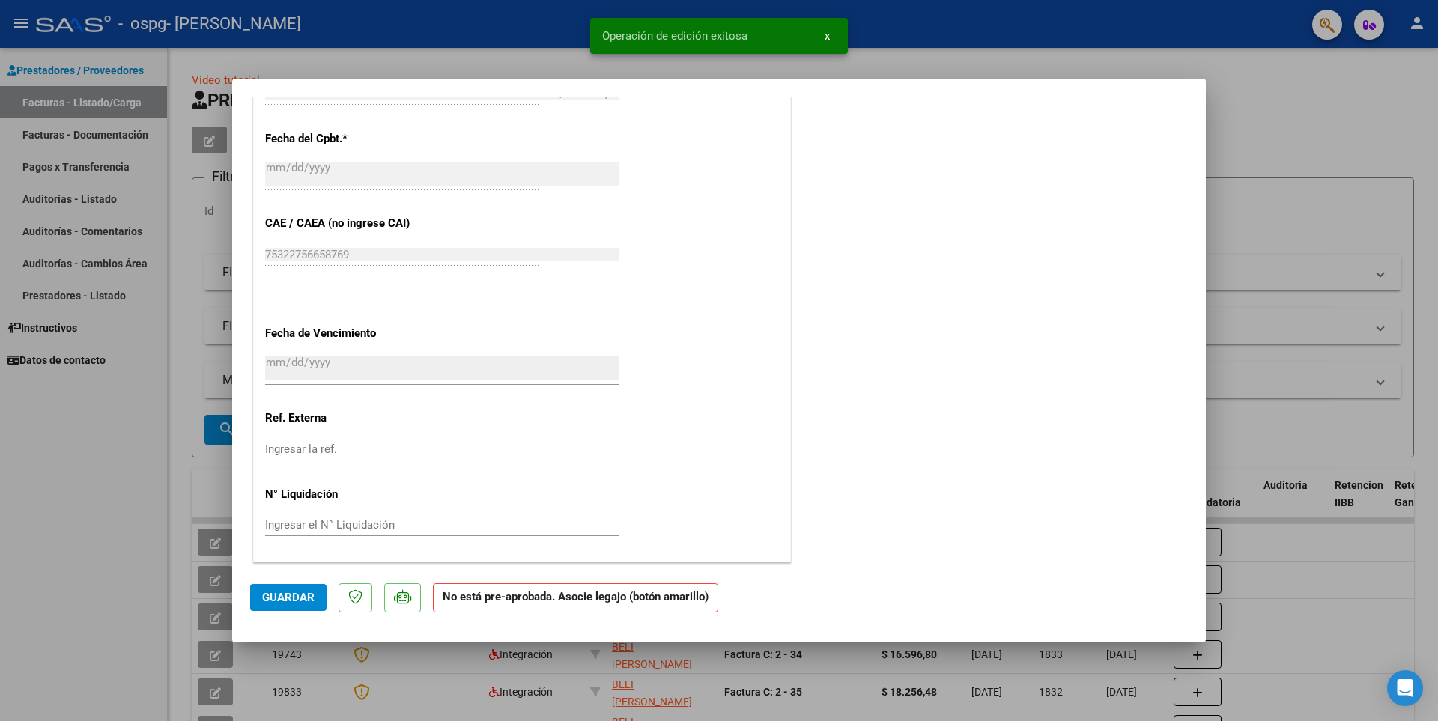
click at [532, 59] on div at bounding box center [719, 360] width 1438 height 721
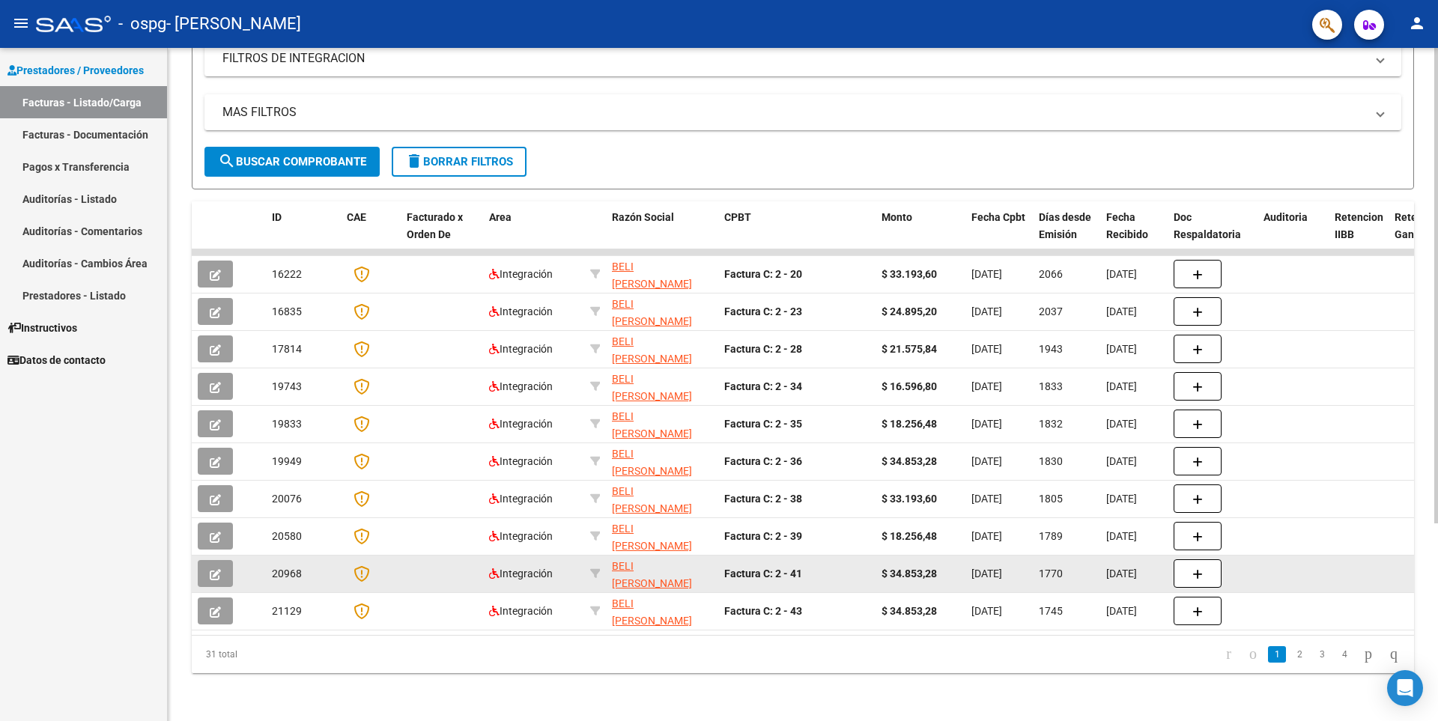
scroll to position [279, 0]
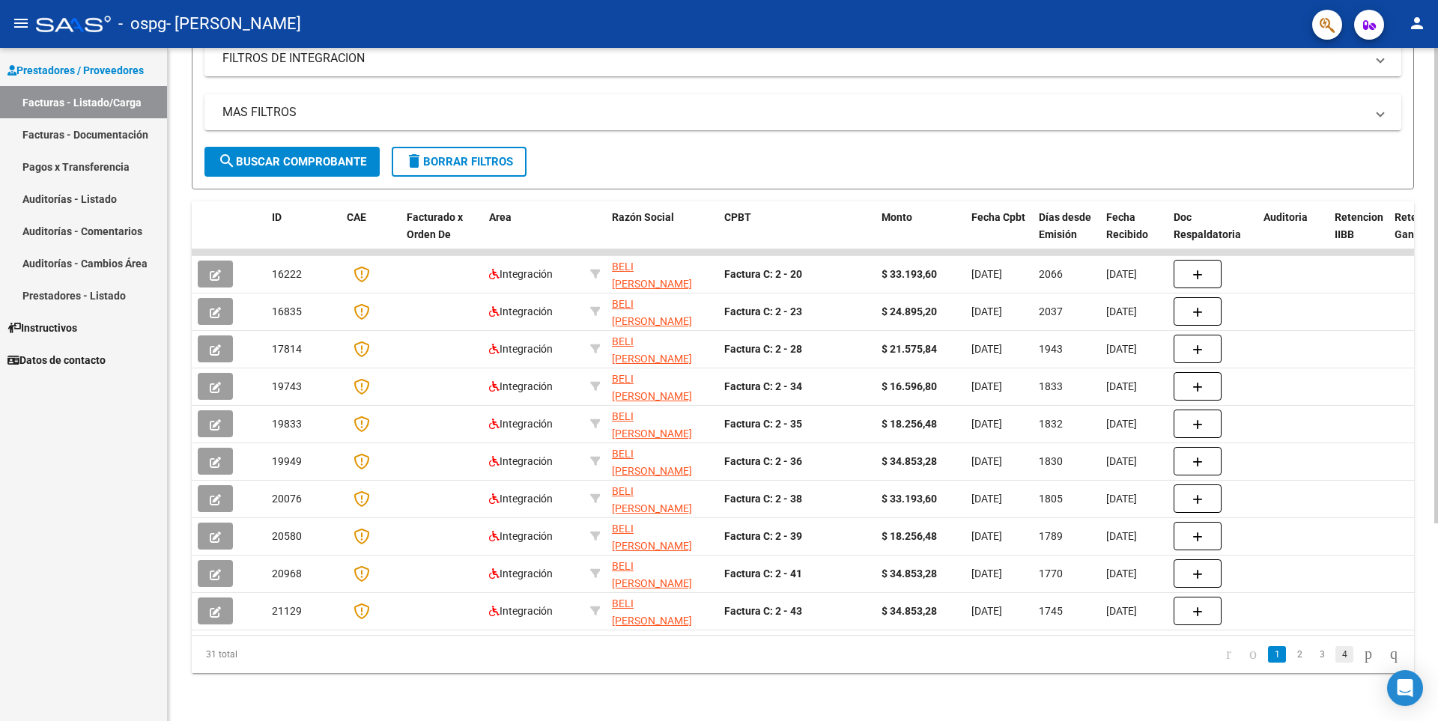
click at [1336, 656] on link "4" at bounding box center [1345, 654] width 18 height 16
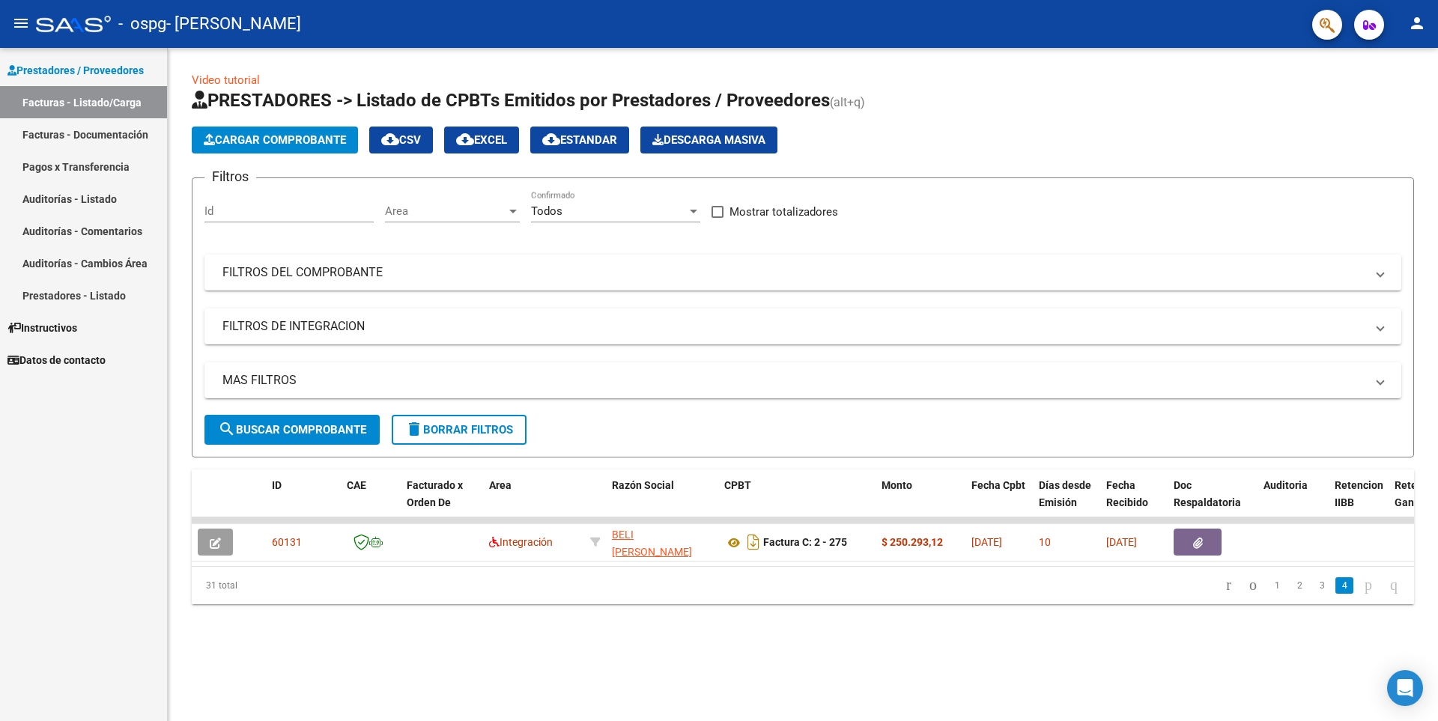
scroll to position [0, 0]
